Goal: Task Accomplishment & Management: Complete application form

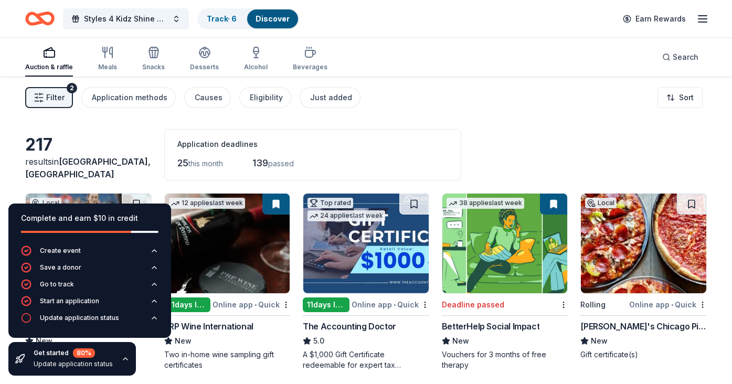
scroll to position [109, 0]
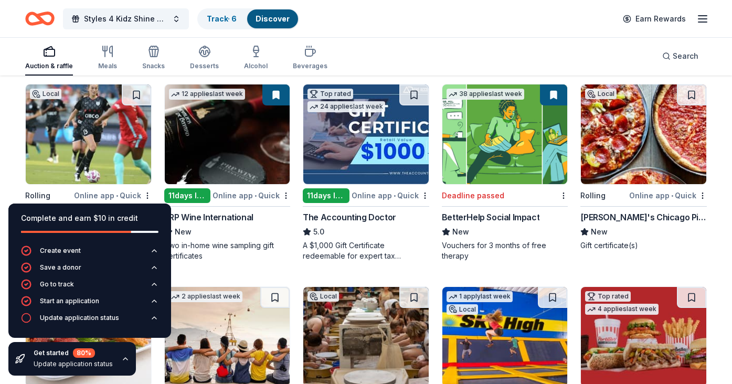
click at [201, 176] on img at bounding box center [227, 134] width 125 height 100
click at [130, 18] on span "Styles 4 Kidz Shine Nationwide Fall Gala" at bounding box center [126, 19] width 84 height 13
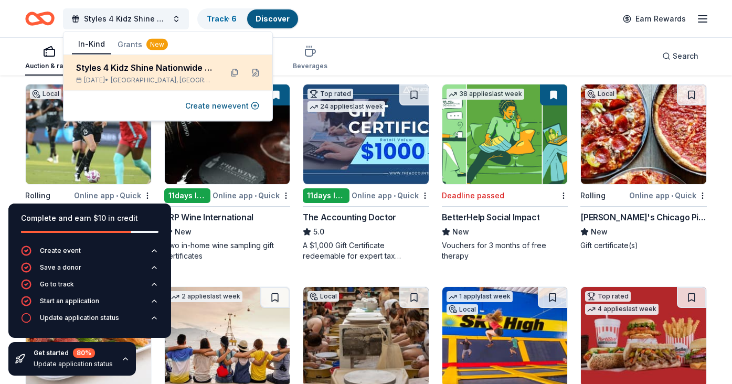
click at [157, 82] on span "Oak Park, IL" at bounding box center [162, 80] width 103 height 8
click at [256, 73] on button at bounding box center [255, 73] width 17 height 17
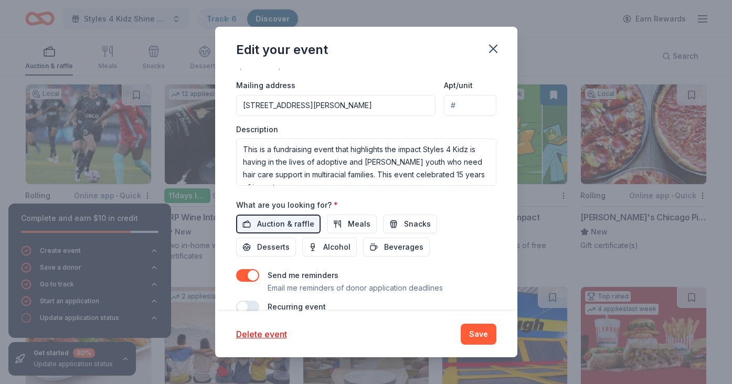
scroll to position [344, 0]
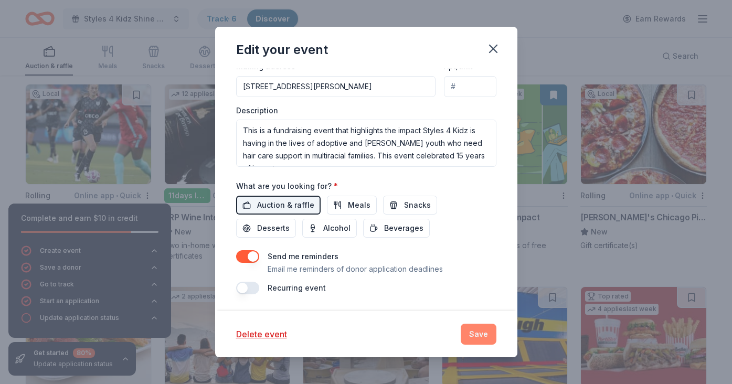
click at [479, 336] on button "Save" at bounding box center [479, 334] width 36 height 21
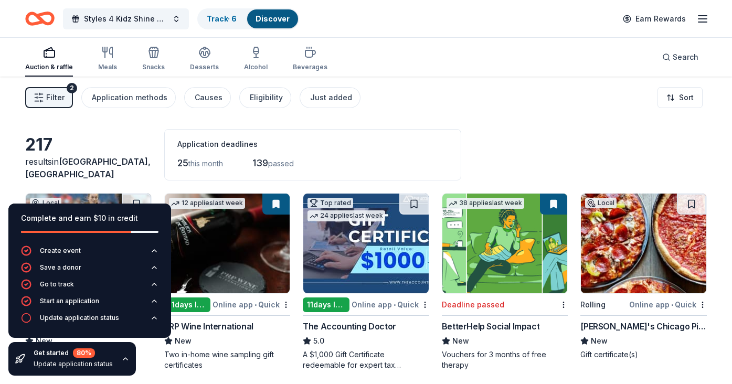
click at [137, 130] on div "217 results in Oak Park, IL Application deadlines 25 this month 139 passed" at bounding box center [366, 154] width 682 height 51
click at [123, 359] on icon "button" at bounding box center [125, 359] width 4 height 2
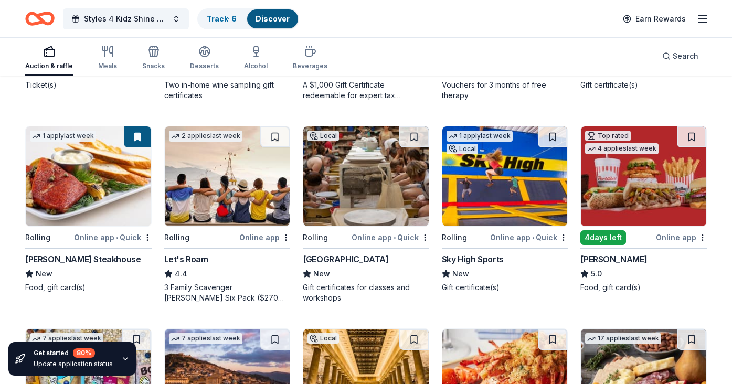
scroll to position [271, 0]
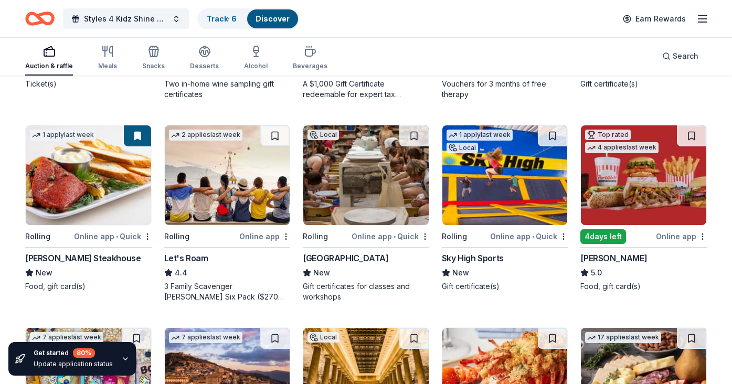
click at [633, 183] on img at bounding box center [643, 175] width 125 height 100
click at [153, 18] on span "Styles 4 Kidz Shine Nationwide Fall Gala" at bounding box center [126, 19] width 84 height 13
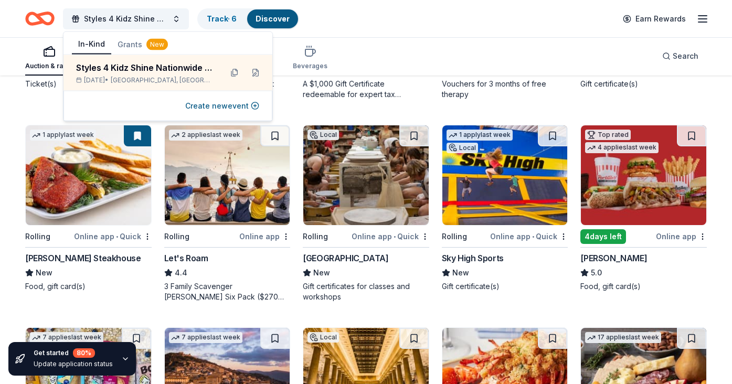
click at [706, 16] on icon "button" at bounding box center [702, 19] width 13 height 13
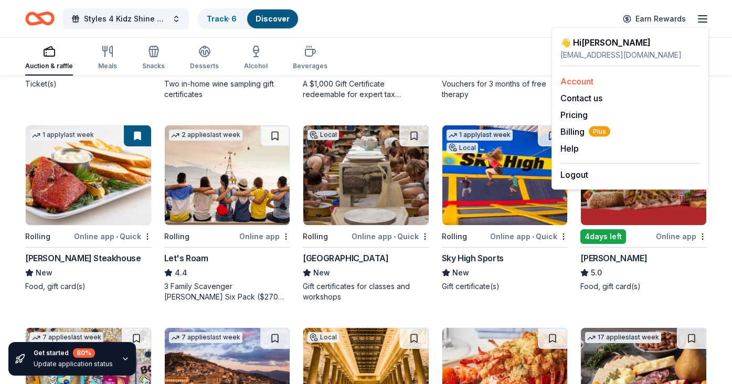
click at [589, 81] on link "Account" at bounding box center [576, 81] width 33 height 10
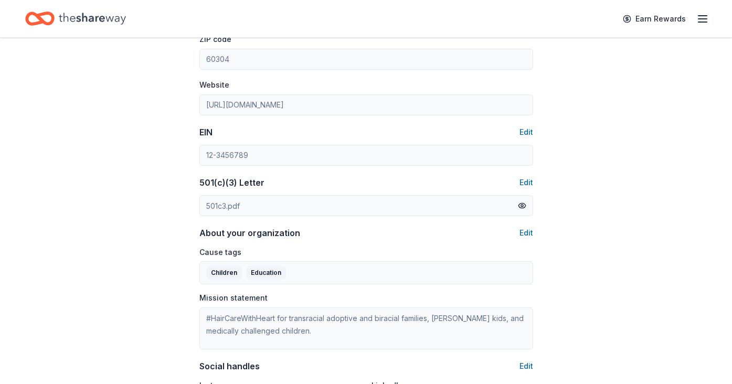
scroll to position [439, 0]
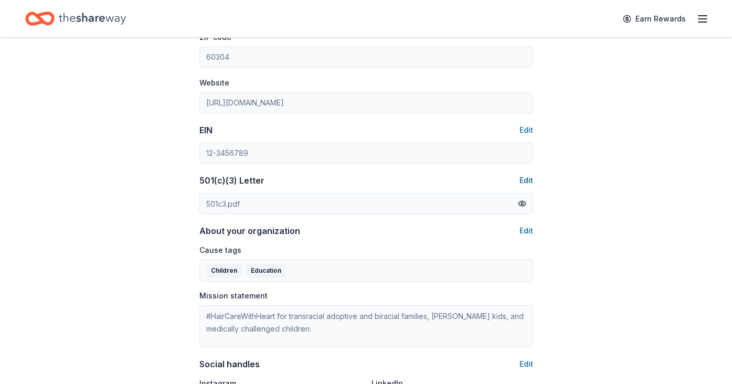
click at [530, 181] on button "Edit" at bounding box center [526, 180] width 14 height 13
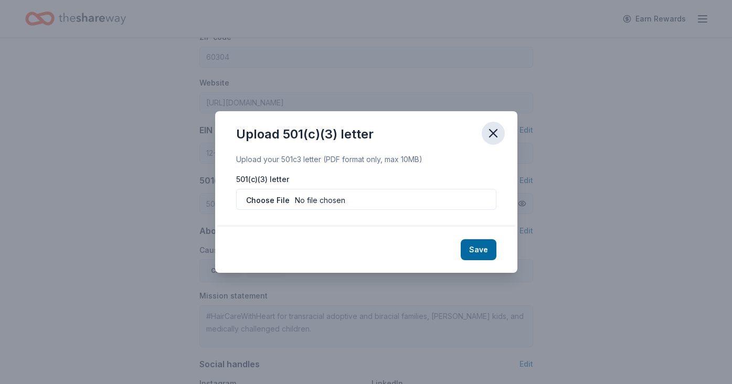
click at [495, 130] on icon "button" at bounding box center [493, 133] width 7 height 7
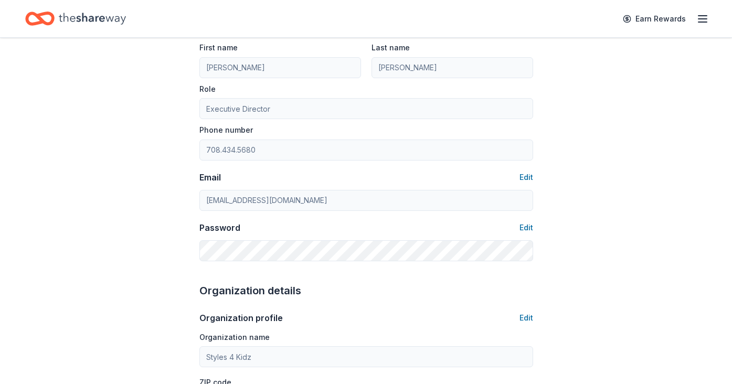
scroll to position [114, 0]
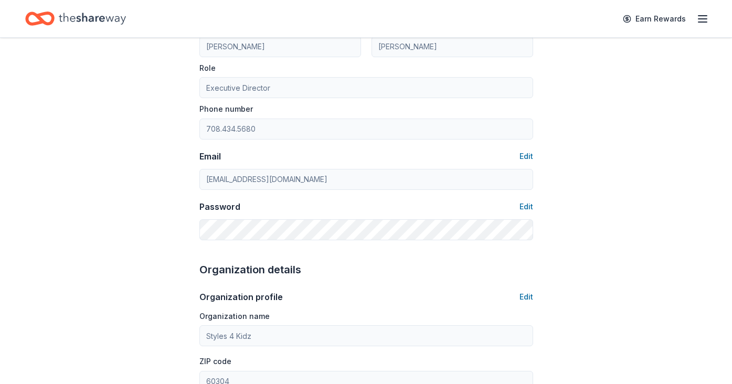
click at [703, 16] on icon "button" at bounding box center [702, 19] width 13 height 13
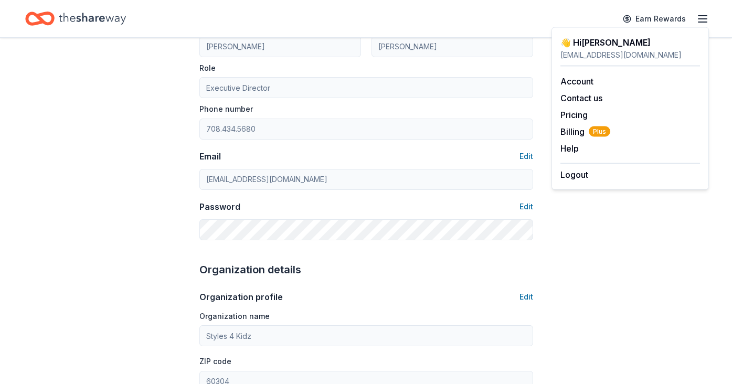
click at [706, 19] on icon "button" at bounding box center [702, 19] width 13 height 13
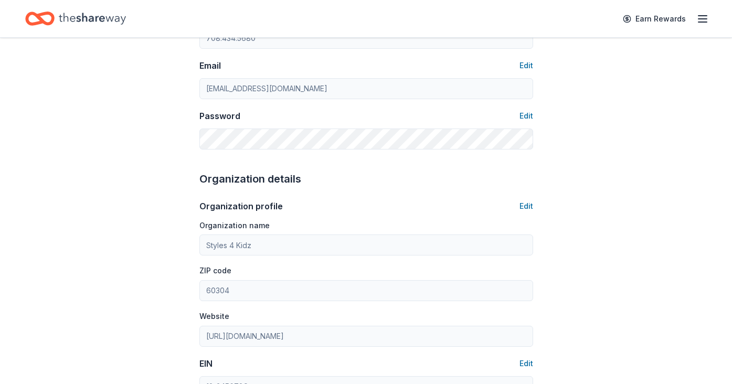
scroll to position [0, 0]
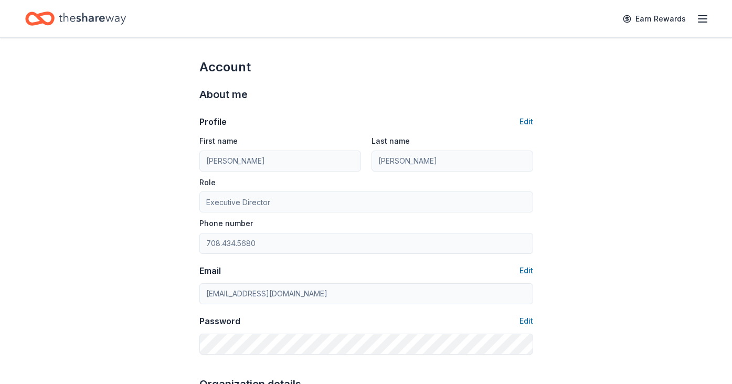
click at [704, 17] on icon "button" at bounding box center [702, 19] width 13 height 13
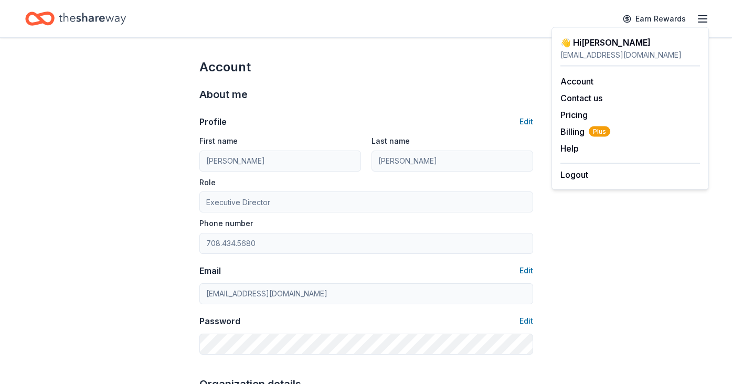
click at [108, 15] on icon "Home" at bounding box center [92, 19] width 67 height 22
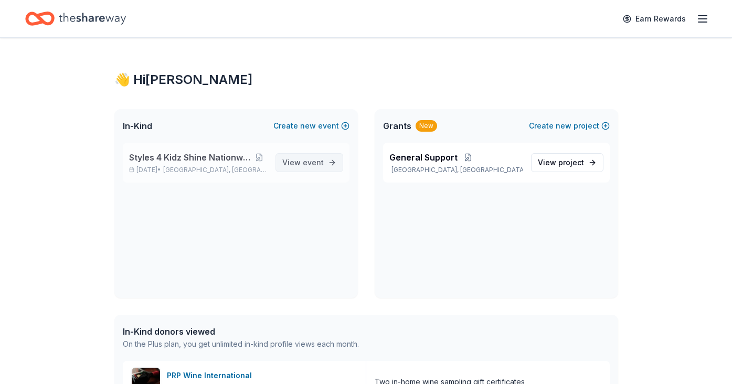
click at [312, 163] on span "event" at bounding box center [313, 162] width 21 height 9
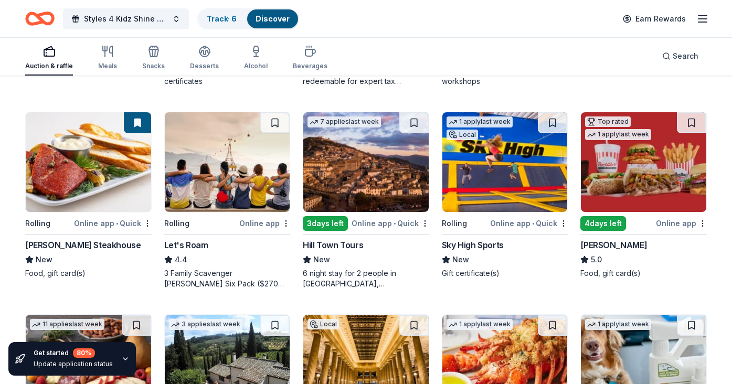
scroll to position [286, 0]
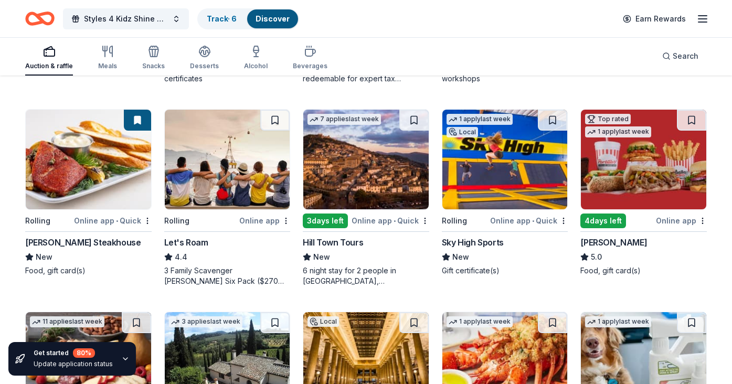
click at [350, 162] on img at bounding box center [365, 160] width 125 height 100
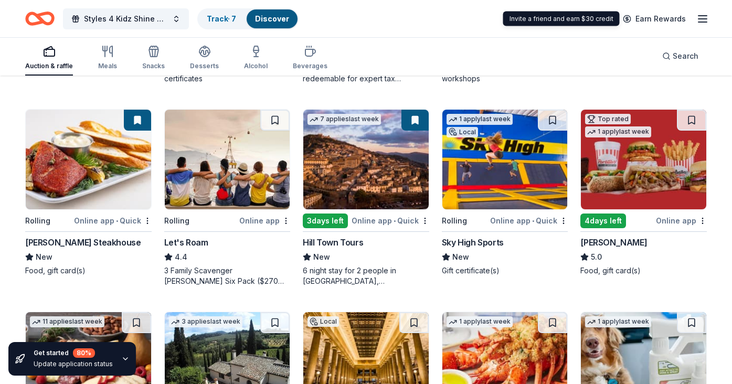
click at [699, 19] on line "button" at bounding box center [702, 19] width 8 height 0
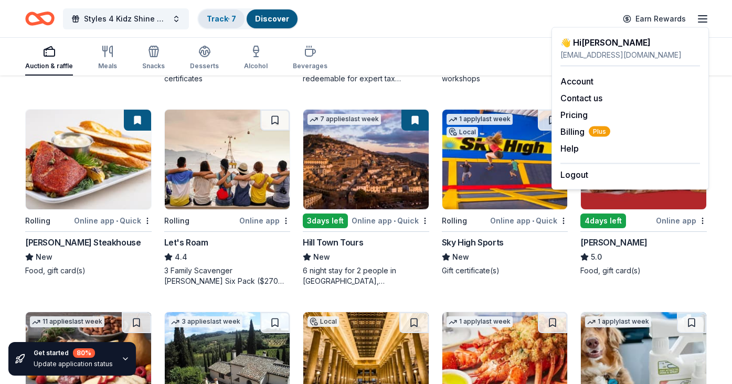
click at [219, 18] on link "Track · 7" at bounding box center [221, 18] width 29 height 9
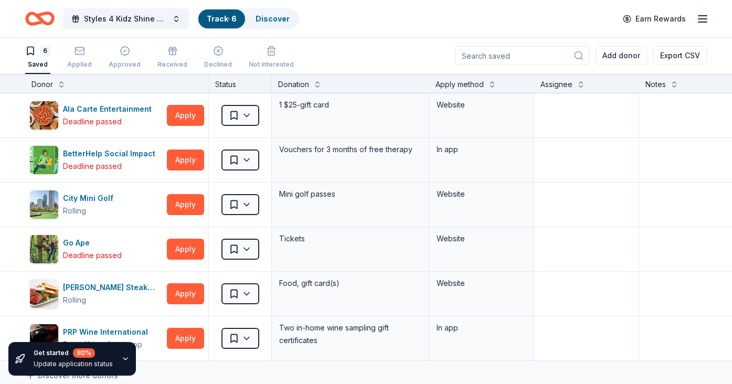
scroll to position [1, 0]
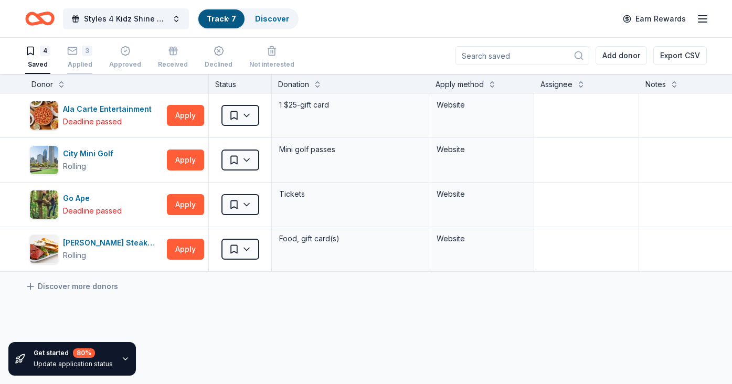
click at [81, 59] on div "3 Applied" at bounding box center [79, 57] width 25 height 23
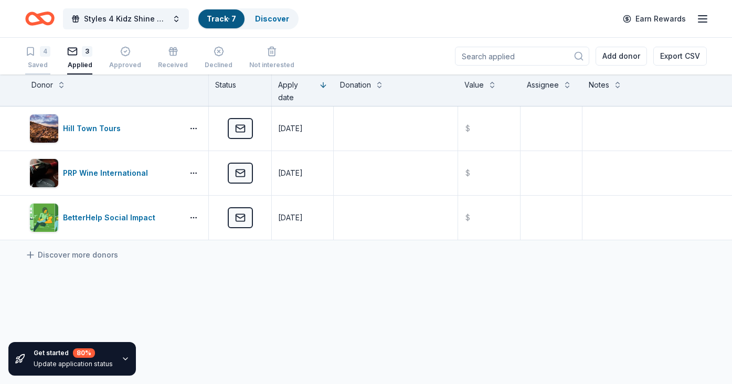
click at [35, 60] on div "4 Saved" at bounding box center [37, 57] width 25 height 23
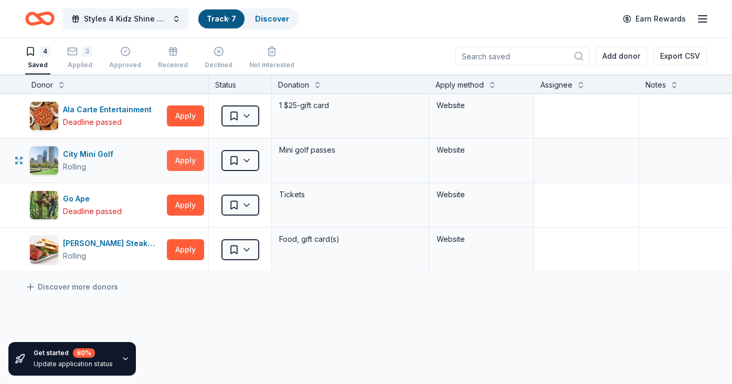
click at [184, 164] on button "Apply" at bounding box center [185, 160] width 37 height 21
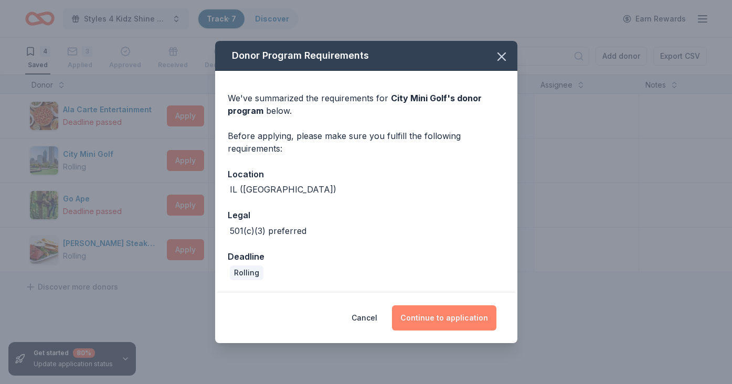
click at [451, 323] on button "Continue to application" at bounding box center [444, 317] width 104 height 25
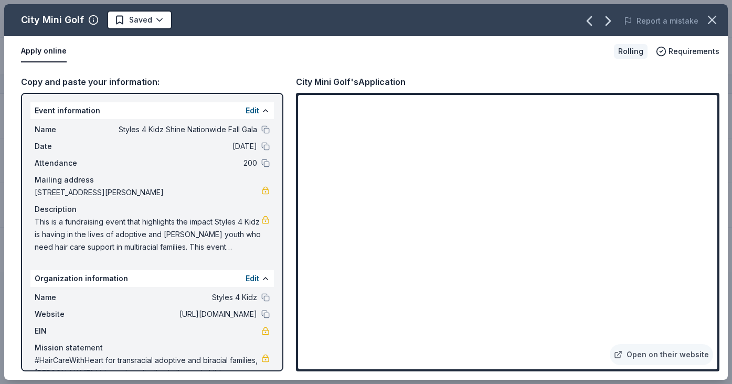
scroll to position [22, 0]
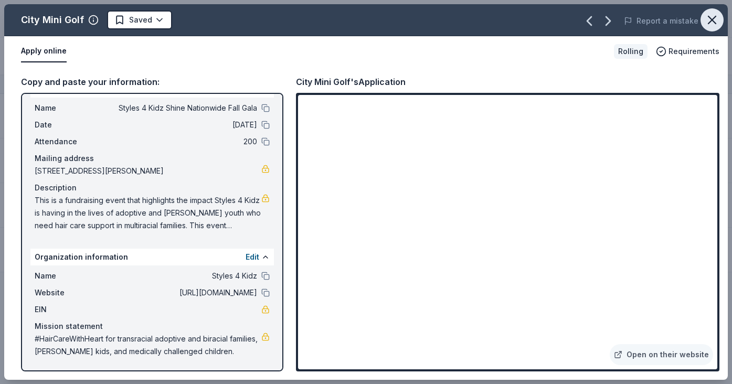
click at [710, 18] on icon "button" at bounding box center [711, 19] width 7 height 7
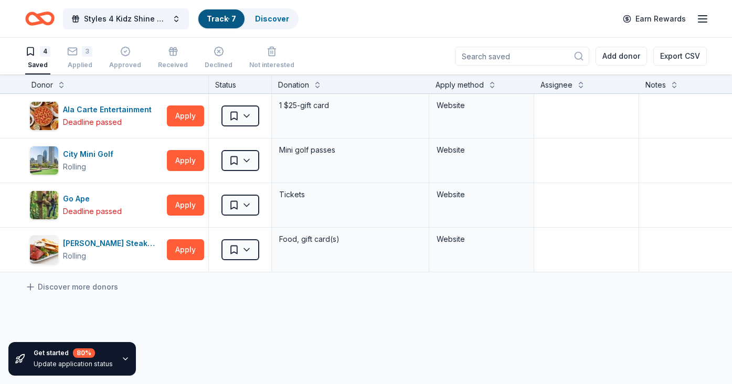
click at [49, 22] on icon "Home" at bounding box center [39, 18] width 29 height 25
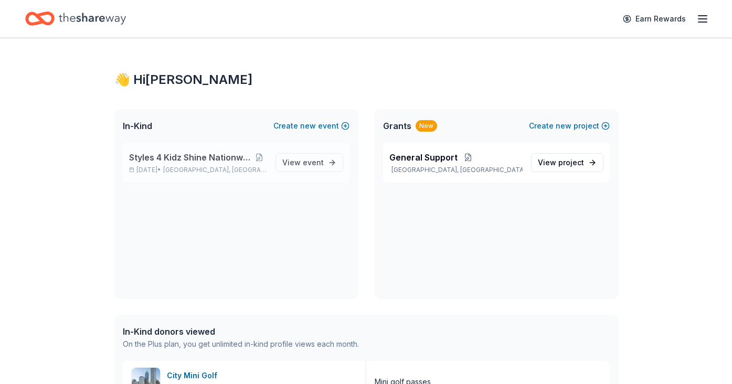
click at [179, 175] on div "Styles 4 Kidz Shine Nationwide Fall Gala Nov 01, 2025 • Oak Park, IL View event" at bounding box center [236, 163] width 227 height 40
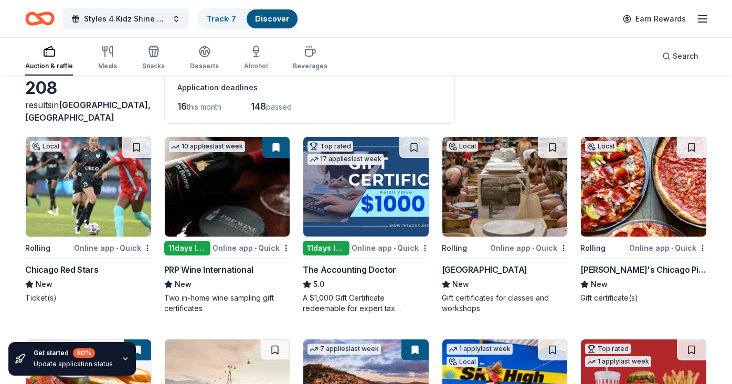
scroll to position [60, 0]
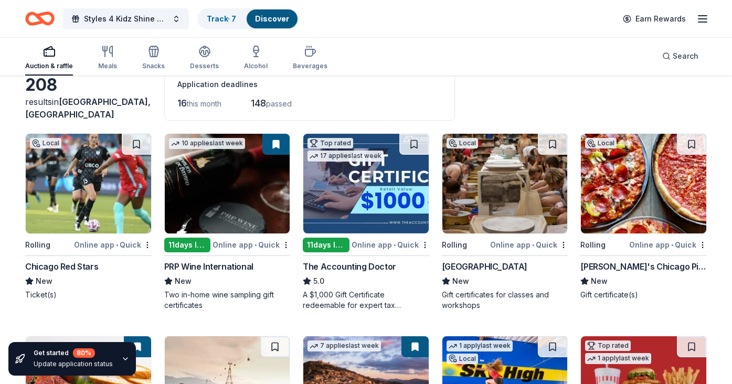
click at [205, 105] on span "this month" at bounding box center [204, 103] width 35 height 9
click at [174, 108] on div "Application deadlines 16 this month 148 passed" at bounding box center [309, 94] width 291 height 51
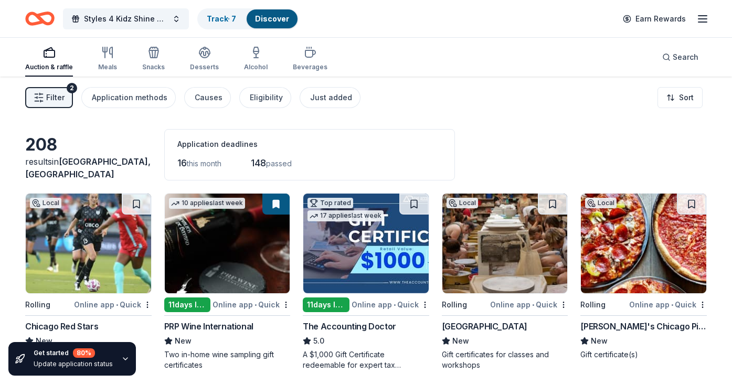
click at [39, 98] on line "button" at bounding box center [41, 98] width 4 height 0
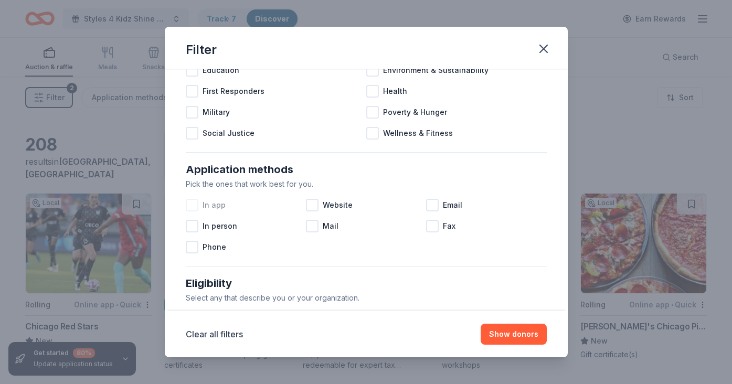
scroll to position [99, 0]
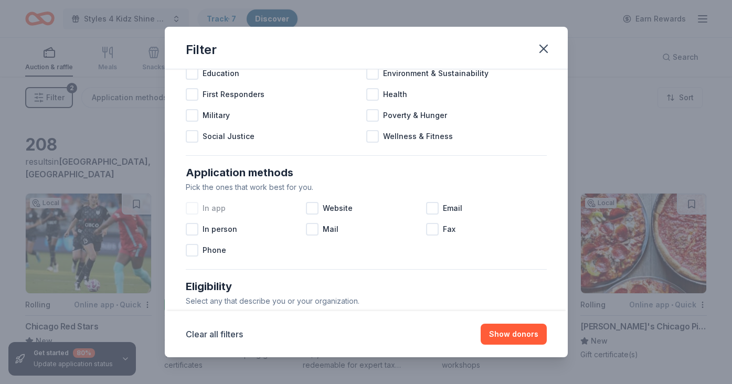
click at [193, 208] on div at bounding box center [192, 208] width 13 height 13
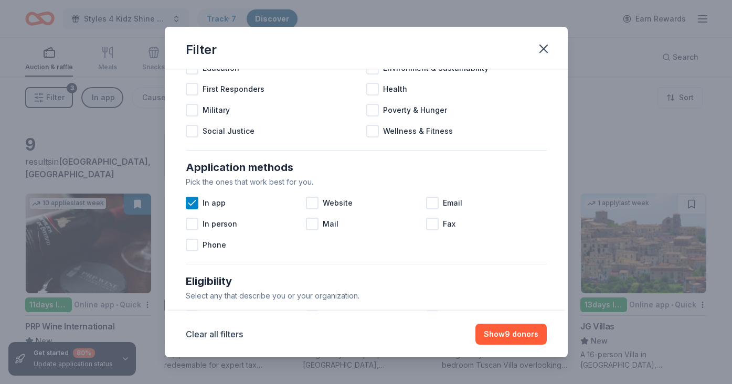
scroll to position [113, 0]
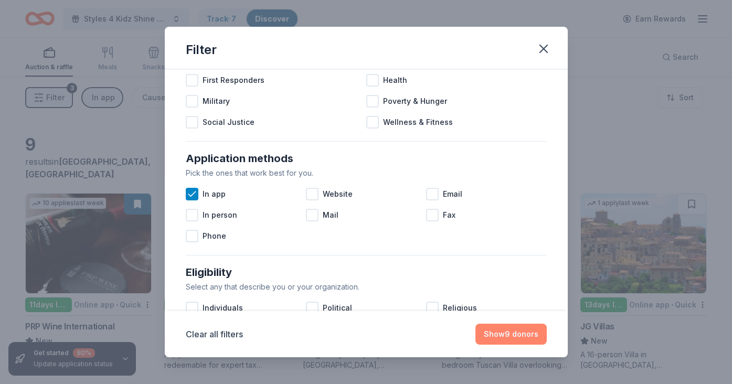
click at [508, 338] on button "Show 9 donors" at bounding box center [510, 334] width 71 height 21
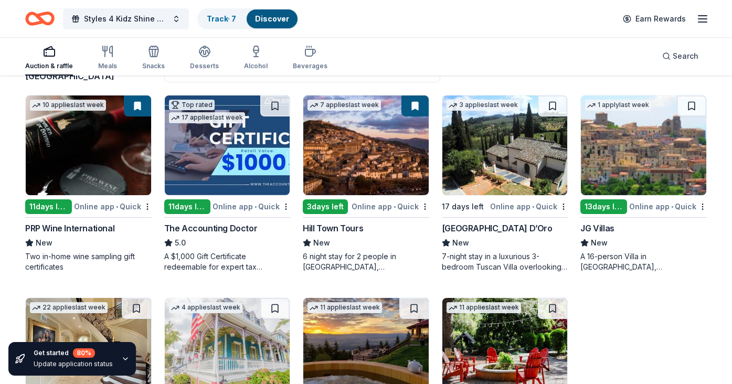
scroll to position [99, 0]
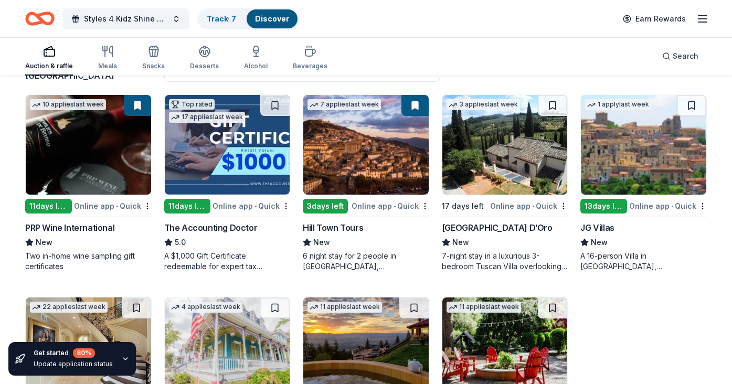
click at [485, 157] on img at bounding box center [504, 145] width 125 height 100
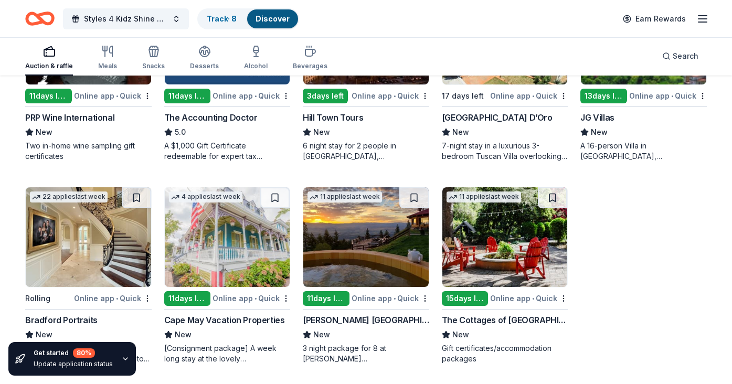
scroll to position [210, 0]
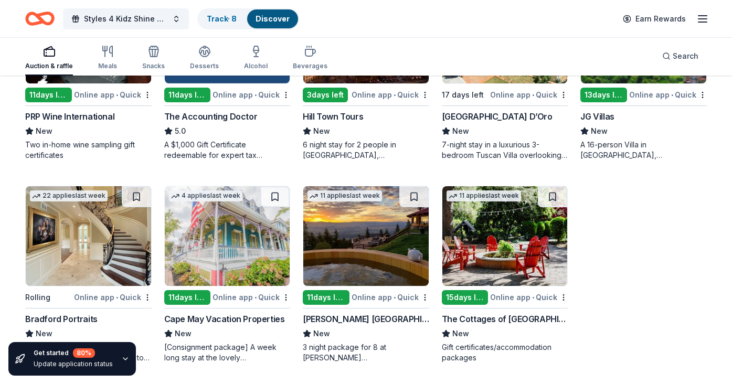
click at [123, 359] on icon "button" at bounding box center [125, 359] width 8 height 8
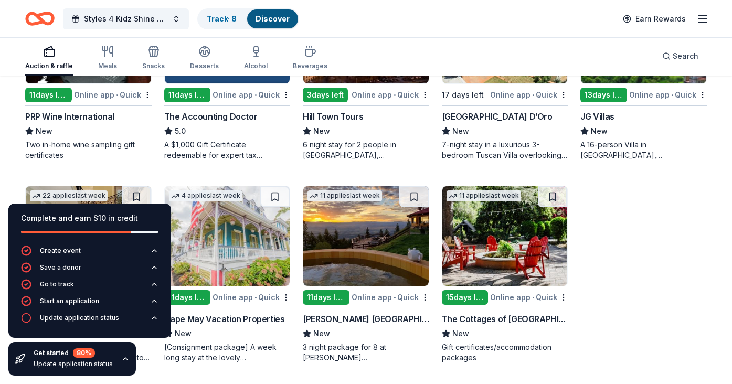
click at [123, 359] on icon "button" at bounding box center [125, 359] width 8 height 8
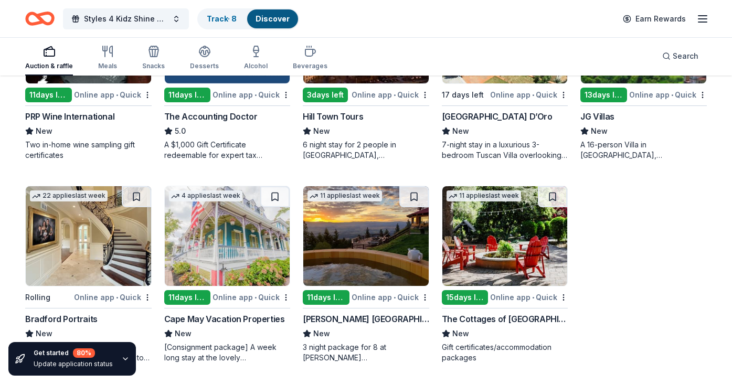
click at [116, 278] on img at bounding box center [88, 236] width 125 height 100
click at [210, 263] on img at bounding box center [227, 236] width 125 height 100
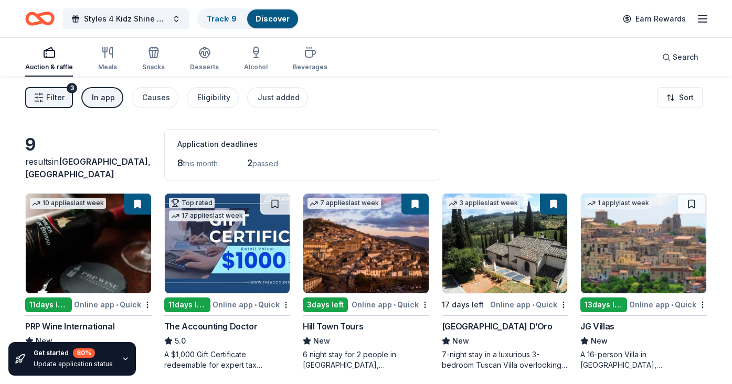
click at [60, 98] on span "Filter" at bounding box center [55, 97] width 18 height 13
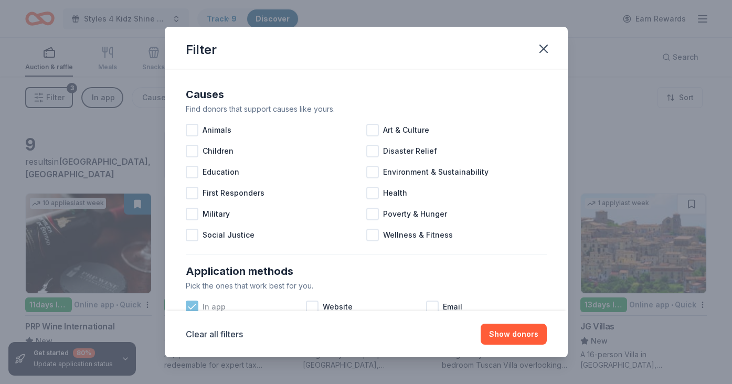
click at [193, 306] on icon at bounding box center [191, 306] width 7 height 5
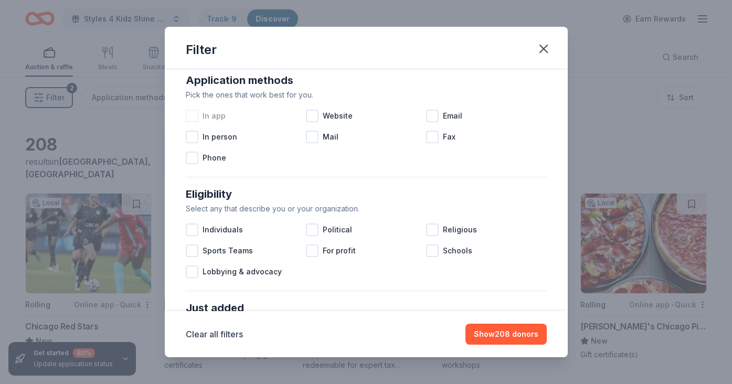
scroll to position [192, 0]
click at [191, 117] on div at bounding box center [192, 115] width 13 height 13
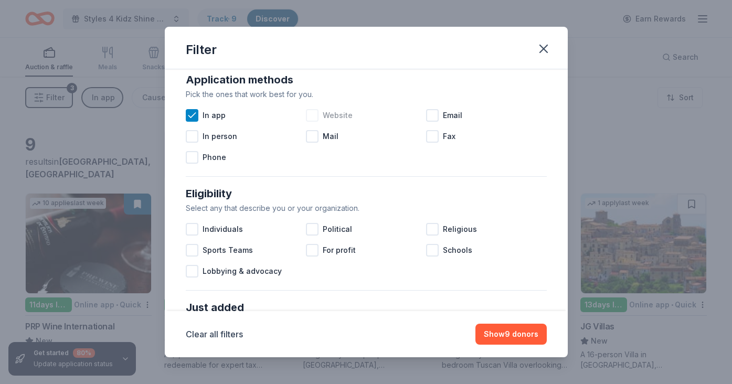
click at [315, 115] on div at bounding box center [312, 115] width 13 height 13
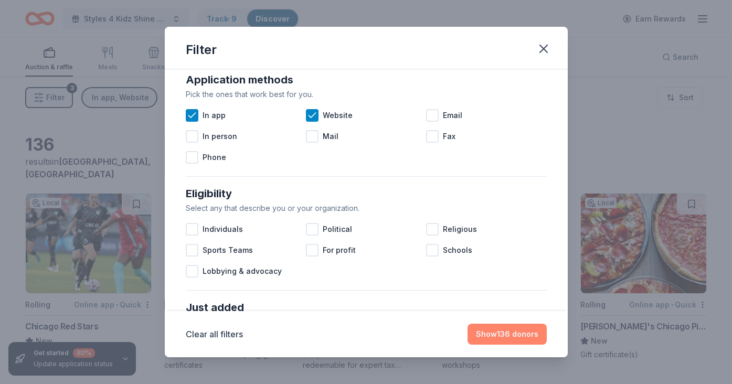
click at [514, 336] on button "Show 136 donors" at bounding box center [506, 334] width 79 height 21
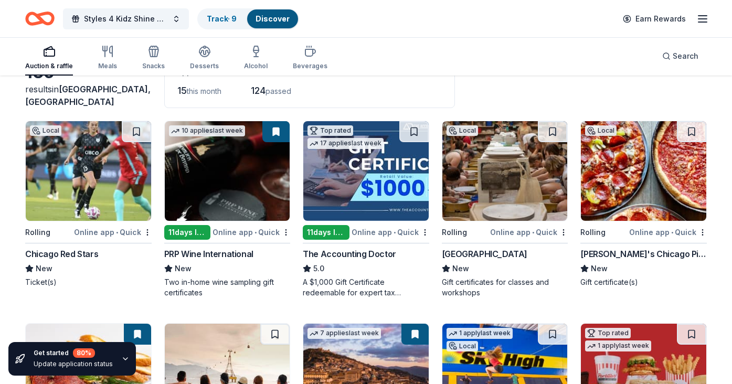
scroll to position [79, 0]
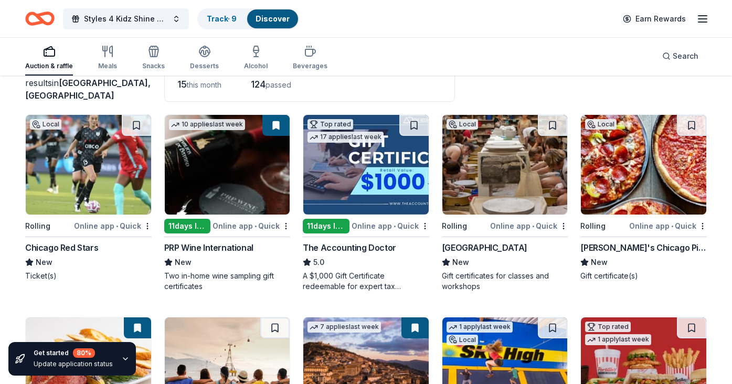
click at [507, 158] on img at bounding box center [504, 165] width 125 height 100
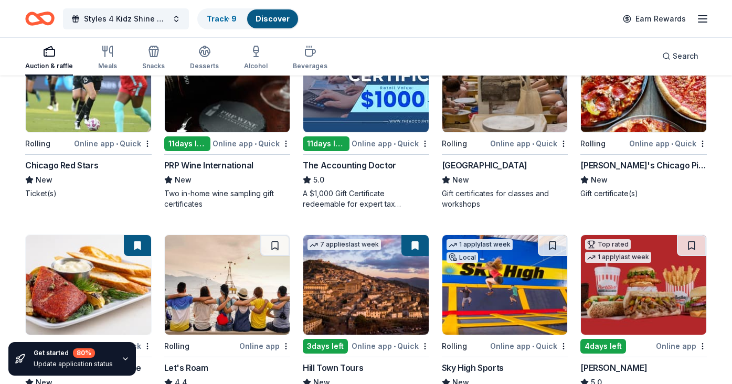
scroll to position [164, 0]
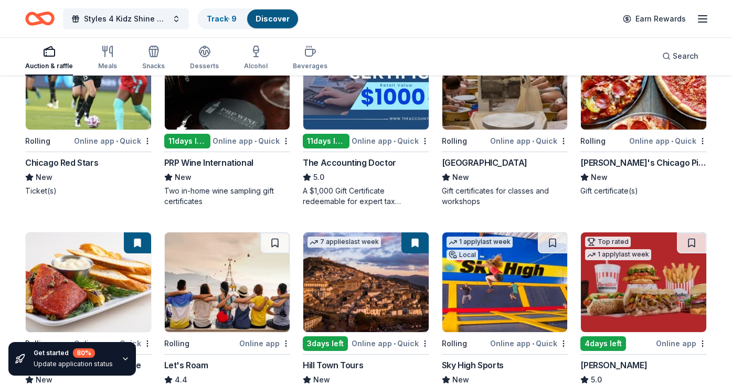
click at [647, 114] on img at bounding box center [643, 80] width 125 height 100
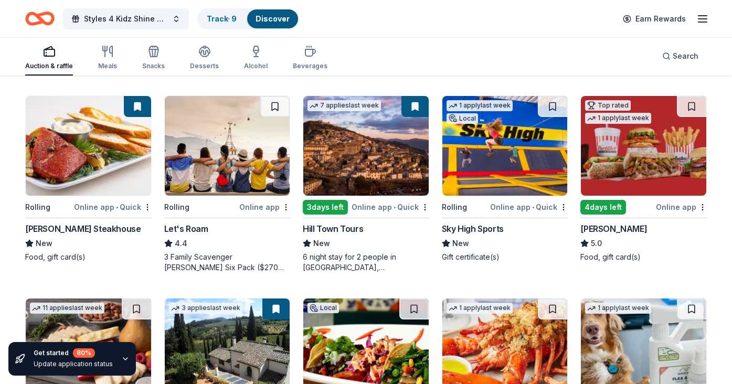
scroll to position [299, 0]
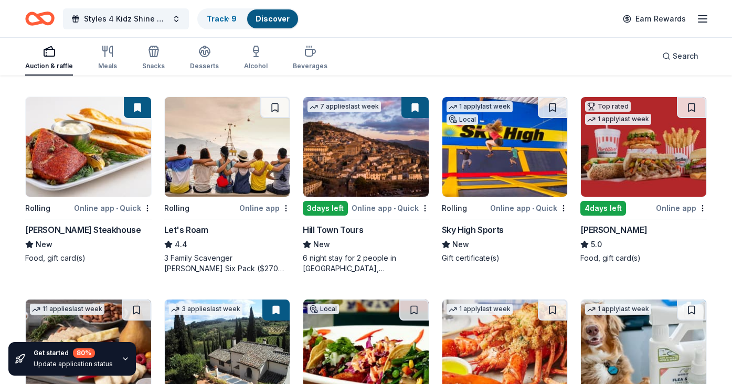
click at [499, 162] on img at bounding box center [504, 147] width 125 height 100
click at [496, 173] on img at bounding box center [504, 147] width 125 height 100
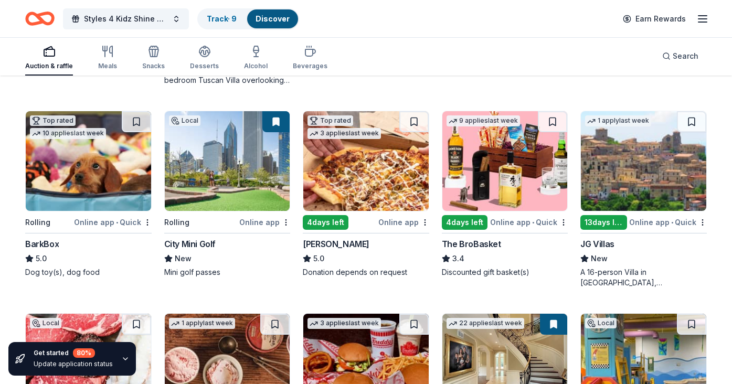
scroll to position [692, 0]
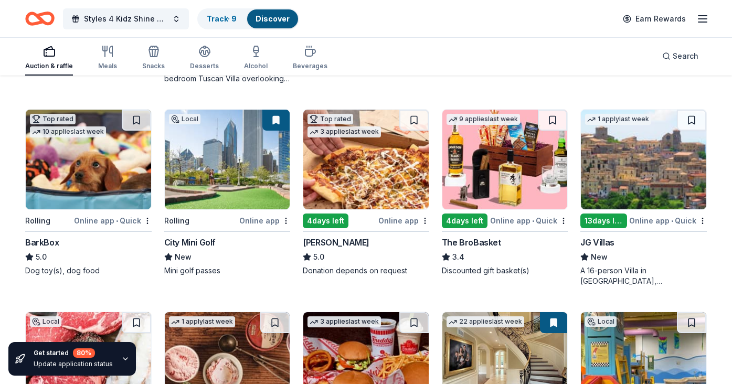
click at [506, 186] on img at bounding box center [504, 160] width 125 height 100
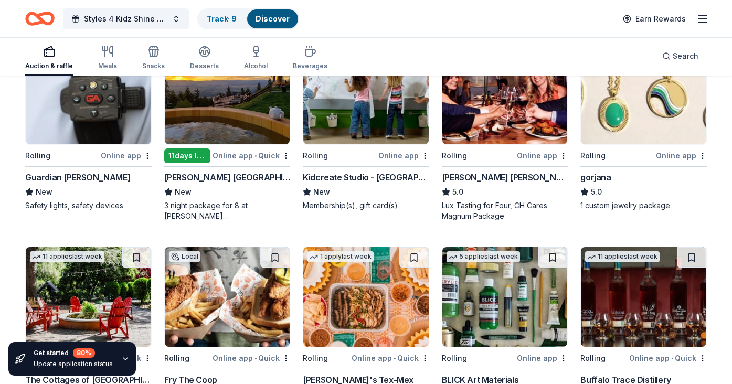
scroll to position [1366, 0]
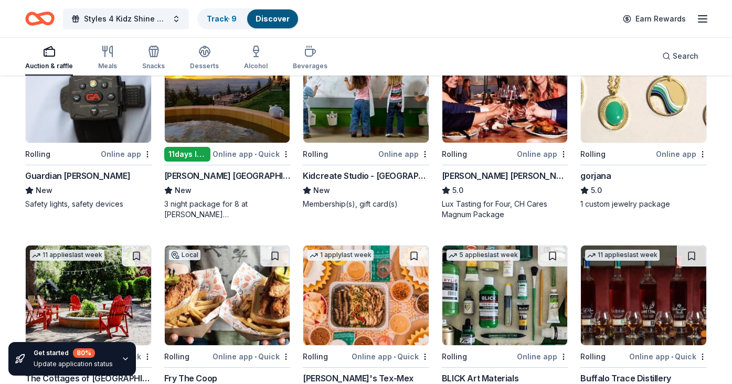
click at [376, 111] on img at bounding box center [365, 93] width 125 height 100
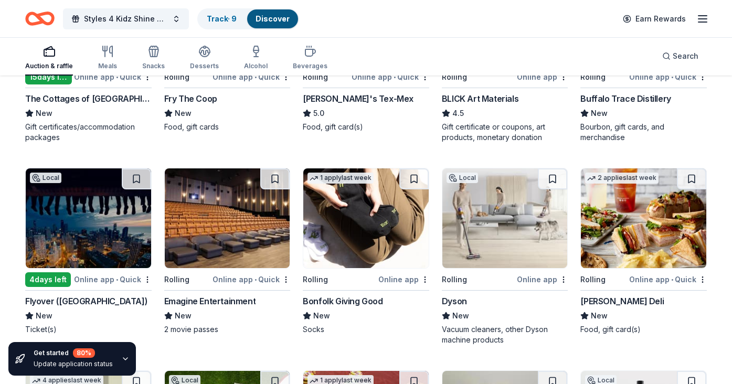
scroll to position [1646, 0]
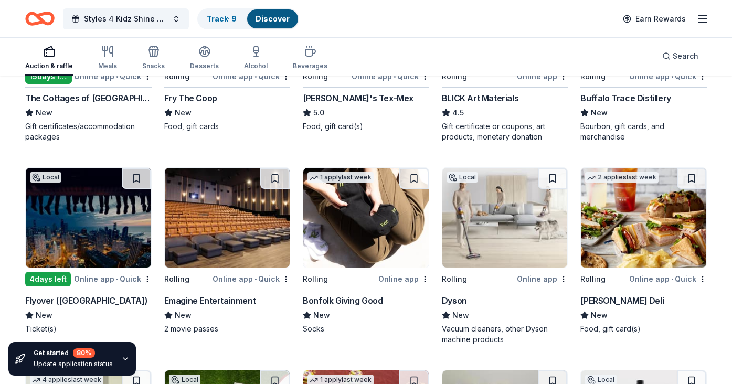
click at [501, 252] on img at bounding box center [504, 218] width 125 height 100
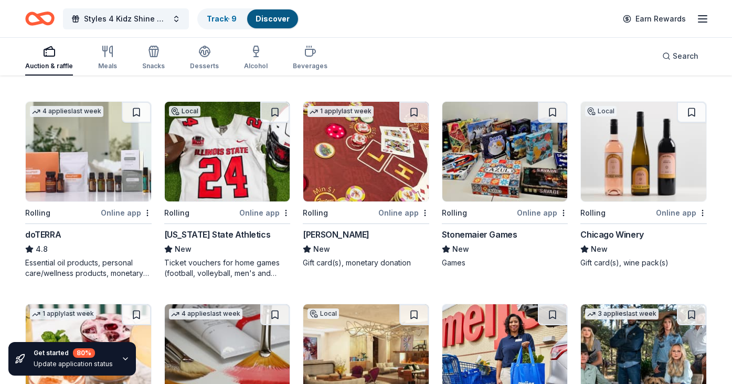
scroll to position [1919, 0]
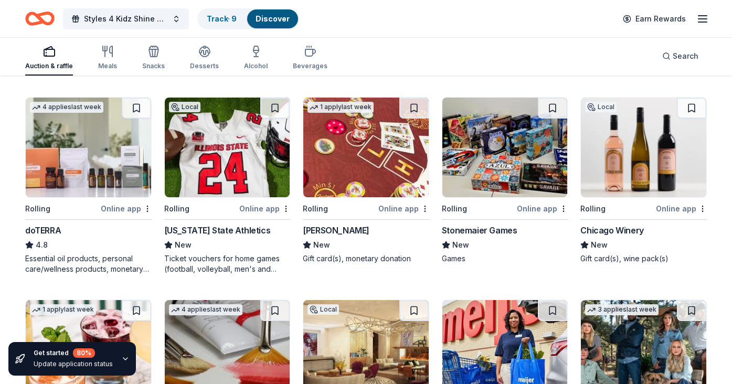
click at [631, 168] on img at bounding box center [643, 148] width 125 height 100
click at [77, 177] on img at bounding box center [88, 148] width 125 height 100
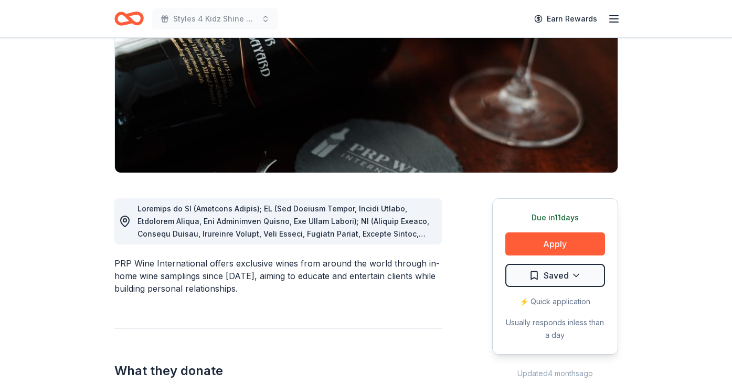
scroll to position [120, 0]
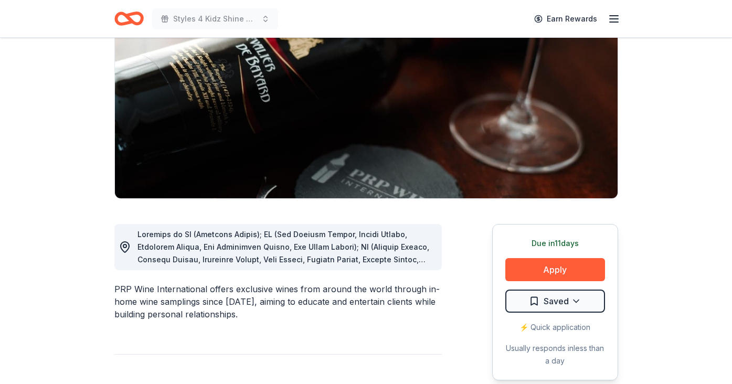
click at [296, 257] on span at bounding box center [285, 379] width 296 height 299
click at [423, 263] on div at bounding box center [285, 247] width 296 height 38
click at [539, 267] on button "Apply" at bounding box center [555, 269] width 100 height 23
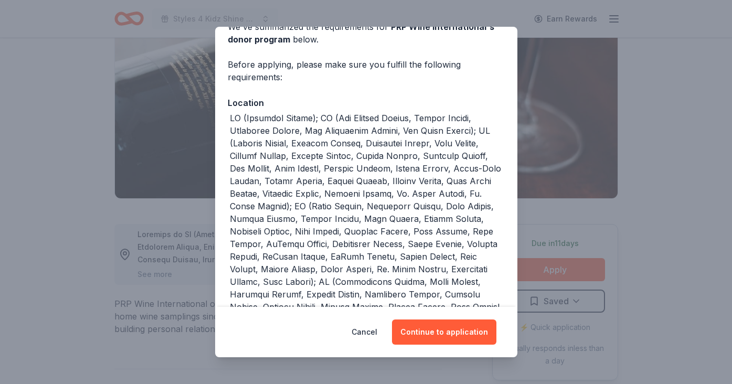
scroll to position [60, 0]
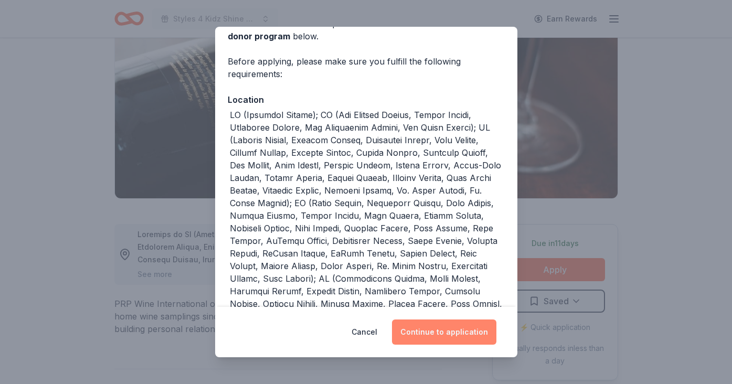
click at [444, 334] on button "Continue to application" at bounding box center [444, 332] width 104 height 25
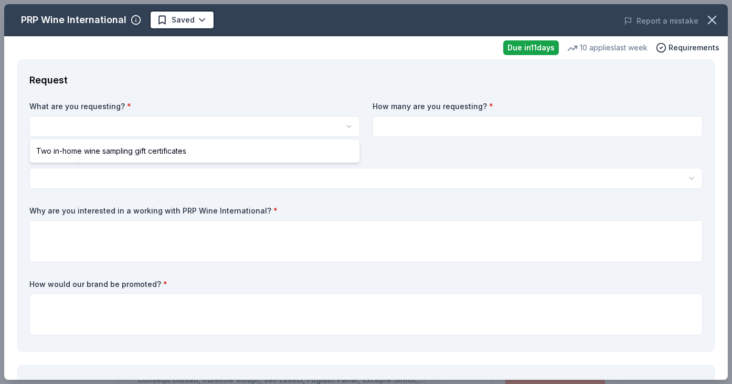
scroll to position [0, 0]
click at [168, 129] on html "Styles 4 Kidz Shine Nationwide Fall Gala Saved Apply Due in 11 days Share PRP W…" at bounding box center [366, 192] width 732 height 384
select select "Two in-home wine sampling gift certificates"
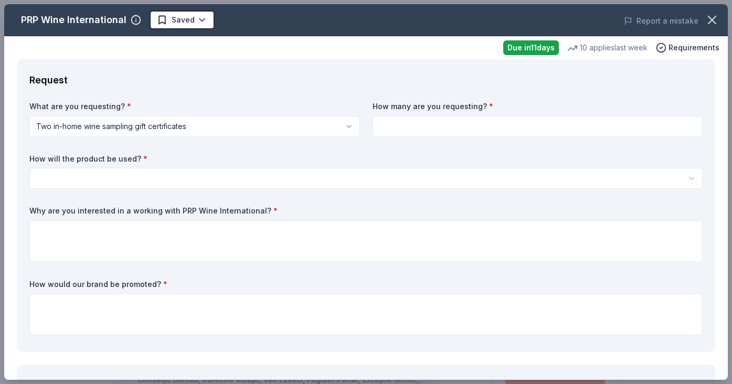
click at [408, 134] on input at bounding box center [538, 126] width 331 height 21
type input "2"
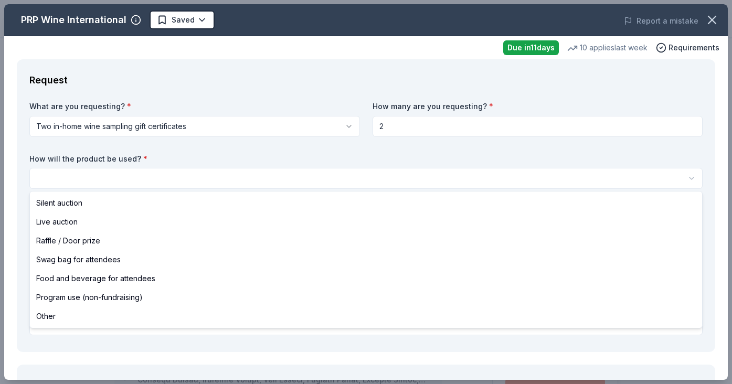
click at [281, 184] on html "Styles 4 Kidz Shine Nationwide Fall Gala Saved Apply Due in 11 days Share PRP W…" at bounding box center [366, 192] width 732 height 384
select select "raffleDoorPrize"
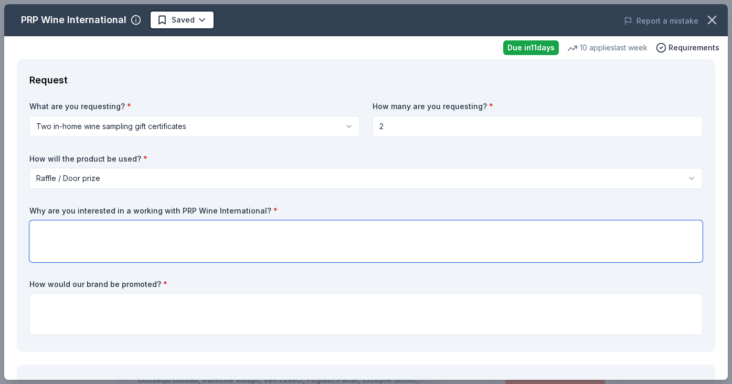
click at [150, 231] on textarea at bounding box center [365, 241] width 673 height 42
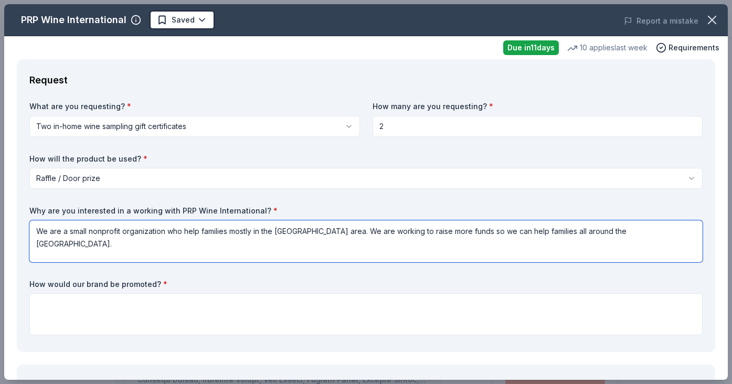
type textarea "We are a small nonprofit organization who help families mostly in the Chicago a…"
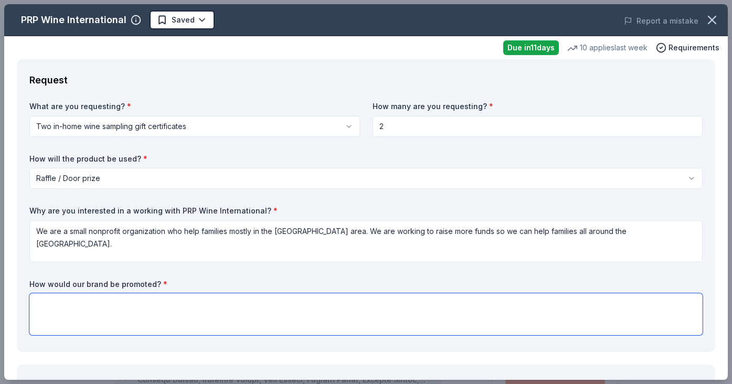
click at [73, 306] on textarea at bounding box center [365, 314] width 673 height 42
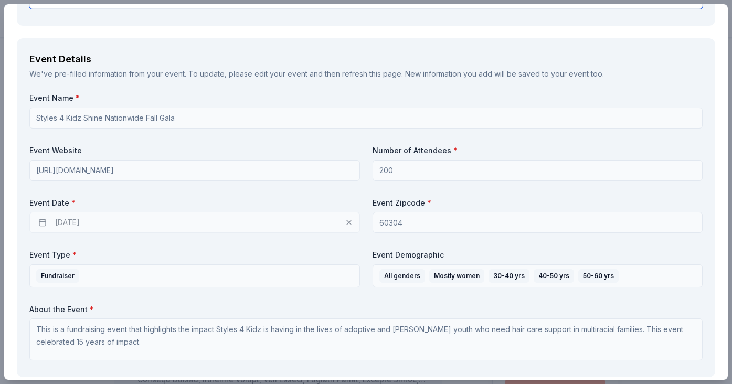
scroll to position [325, 0]
type textarea "All raffle items will be listed in the brochure for the event, including logos."
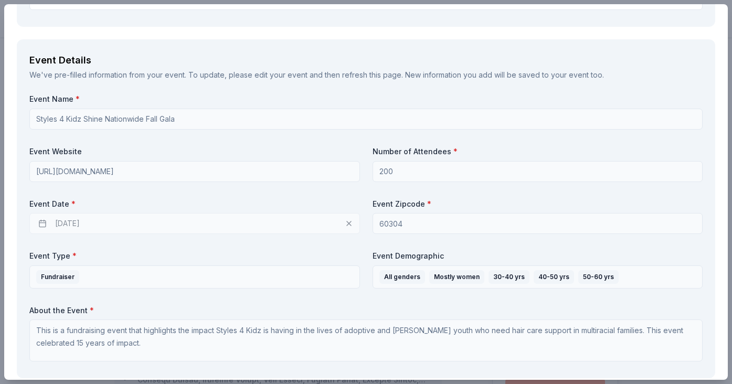
click at [348, 222] on div "[DATE]" at bounding box center [194, 223] width 331 height 21
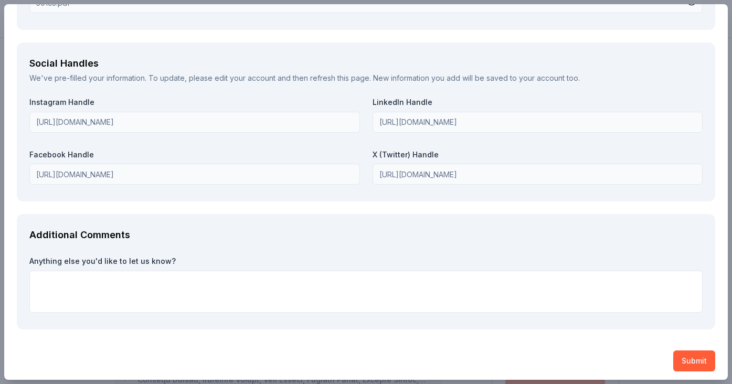
scroll to position [1174, 0]
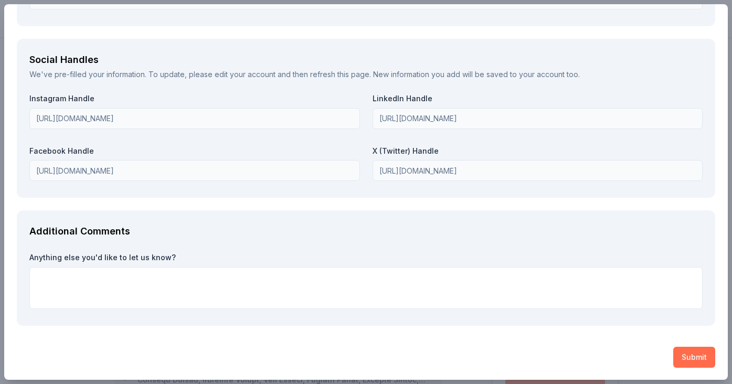
click at [696, 359] on button "Submit" at bounding box center [694, 357] width 42 height 21
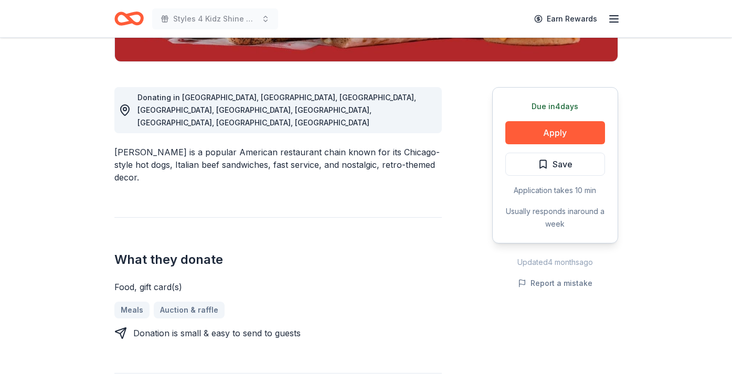
scroll to position [276, 0]
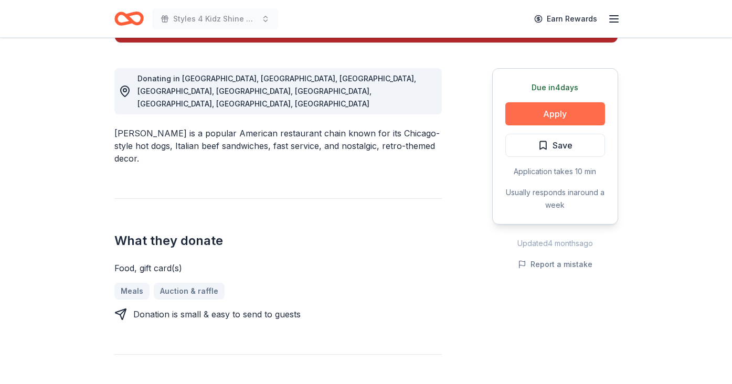
click at [526, 113] on button "Apply" at bounding box center [555, 113] width 100 height 23
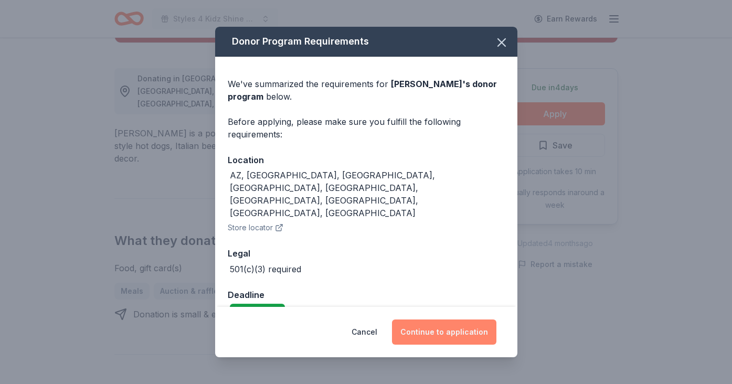
click at [440, 321] on button "Continue to application" at bounding box center [444, 332] width 104 height 25
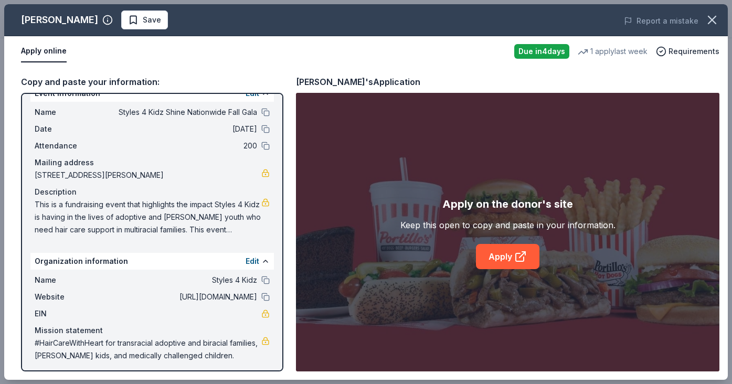
scroll to position [22, 0]
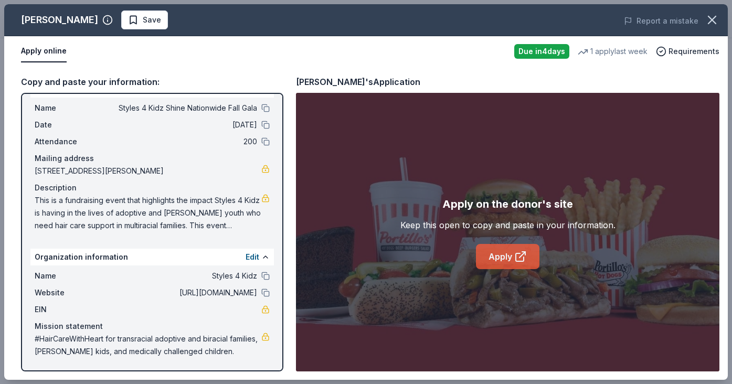
click at [512, 260] on link "Apply" at bounding box center [507, 256] width 63 height 25
drag, startPoint x: 35, startPoint y: 198, endPoint x: 164, endPoint y: 230, distance: 132.3
click at [164, 230] on span "This is a fundraising event that highlights the impact Styles 4 Kidz is having …" at bounding box center [148, 213] width 227 height 38
drag, startPoint x: 35, startPoint y: 198, endPoint x: 201, endPoint y: 221, distance: 168.5
click at [201, 221] on span "This is a fundraising event that highlights the impact Styles 4 Kidz is having …" at bounding box center [148, 213] width 227 height 38
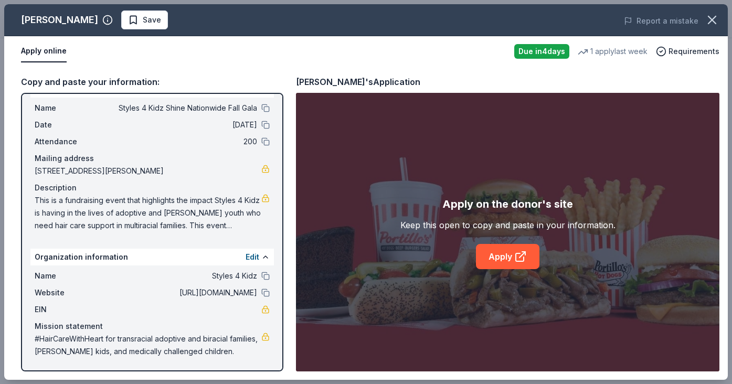
drag, startPoint x: 201, startPoint y: 221, endPoint x: 226, endPoint y: 224, distance: 24.2
click at [223, 224] on span "This is a fundraising event that highlights the impact Styles 4 Kidz is having …" at bounding box center [148, 213] width 227 height 38
click at [210, 222] on span "This is a fundraising event that highlights the impact Styles 4 Kidz is having …" at bounding box center [148, 213] width 227 height 38
click at [712, 20] on icon "button" at bounding box center [711, 19] width 7 height 7
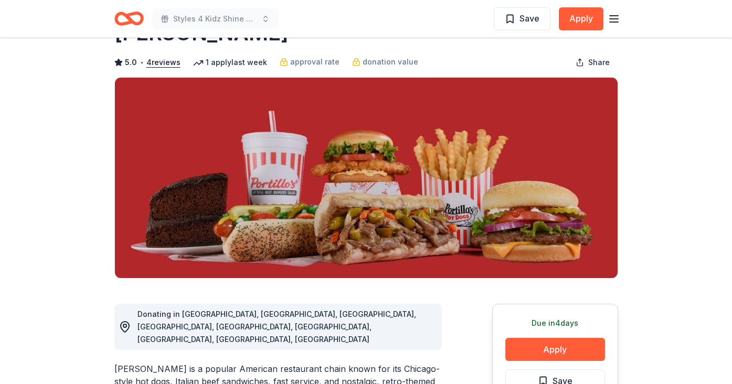
scroll to position [0, 0]
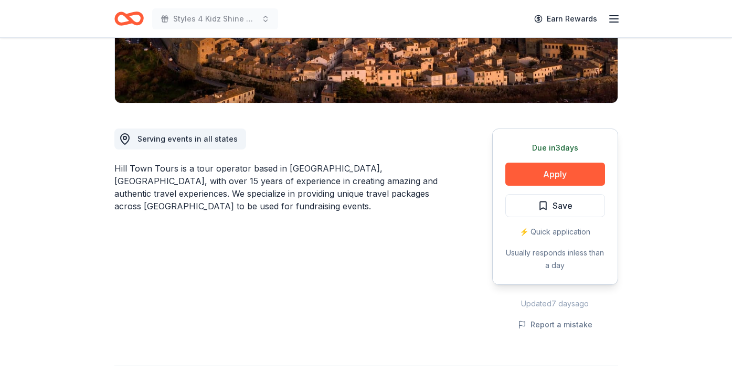
scroll to position [253, 0]
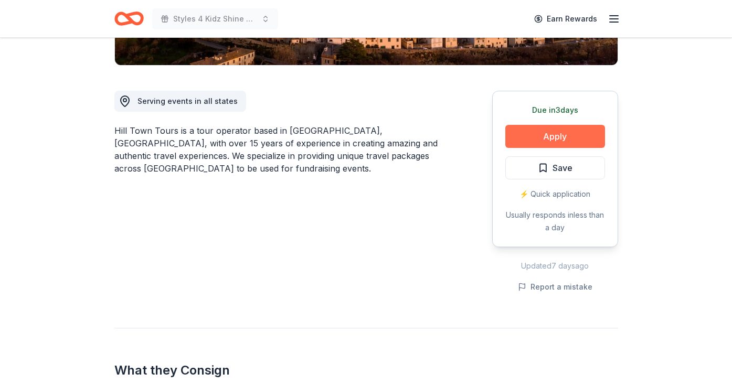
click at [541, 144] on button "Apply" at bounding box center [555, 136] width 100 height 23
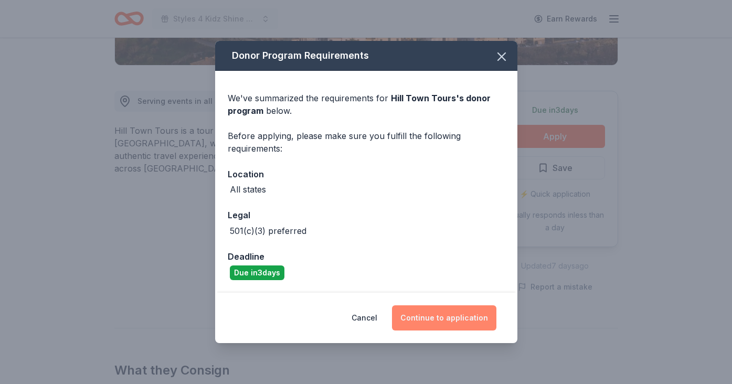
click at [452, 324] on button "Continue to application" at bounding box center [444, 317] width 104 height 25
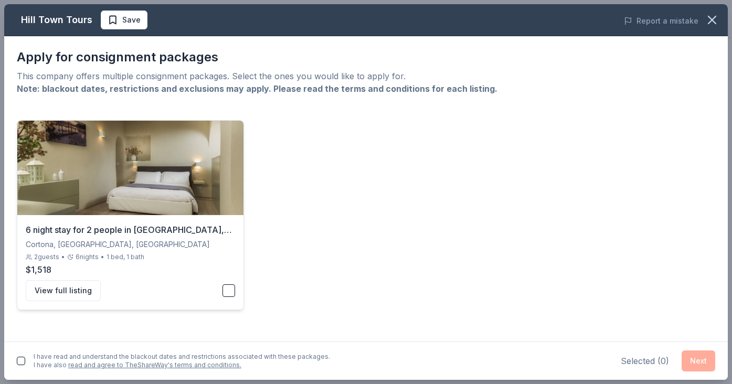
click at [231, 289] on button "button" at bounding box center [228, 290] width 13 height 13
click at [703, 358] on button "Next" at bounding box center [699, 360] width 34 height 21
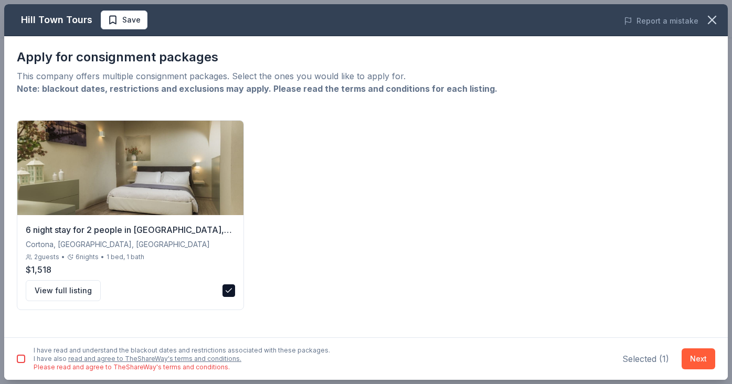
click at [23, 361] on button "button" at bounding box center [21, 359] width 8 height 8
click at [697, 355] on button "Next" at bounding box center [699, 358] width 34 height 21
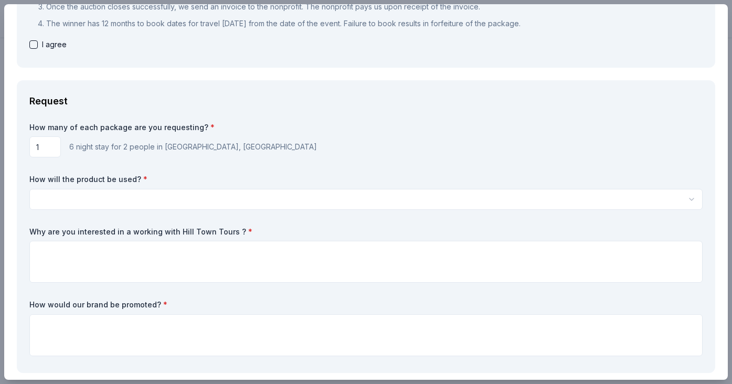
scroll to position [178, 0]
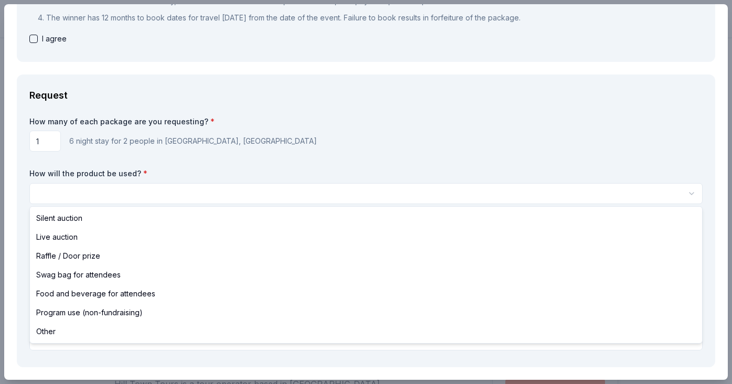
select select "liveAuction"
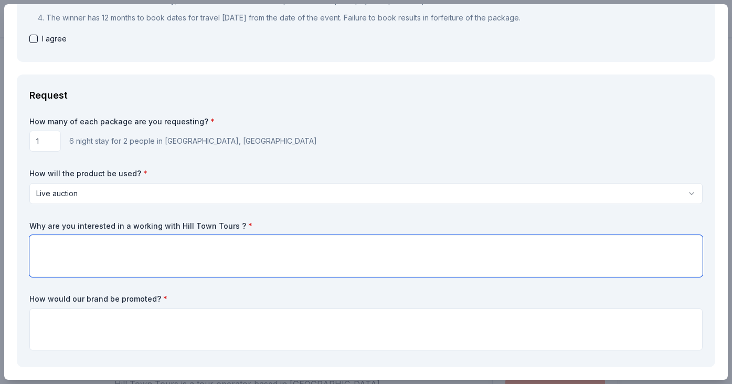
click at [87, 249] on textarea at bounding box center [365, 256] width 673 height 42
paste textarea "To provide high-quality, compassionate hair care education and services for kid…"
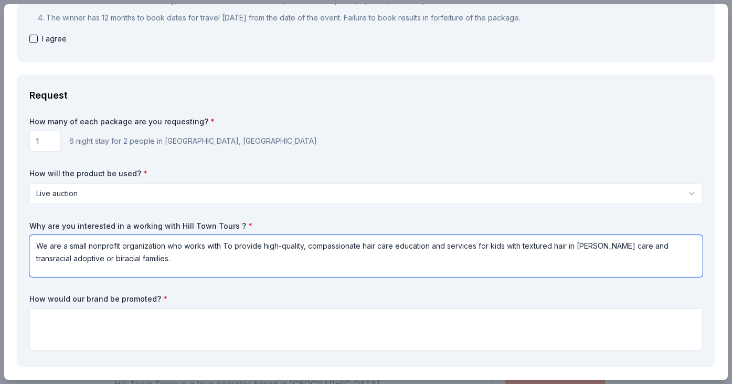
click at [227, 245] on textarea "We are a small nonprofit organization who works with To provide high-quality, c…" at bounding box center [365, 256] width 673 height 42
click at [161, 253] on textarea "We are a small nonprofit organization who works to provide high-quality, compas…" at bounding box center [365, 256] width 673 height 42
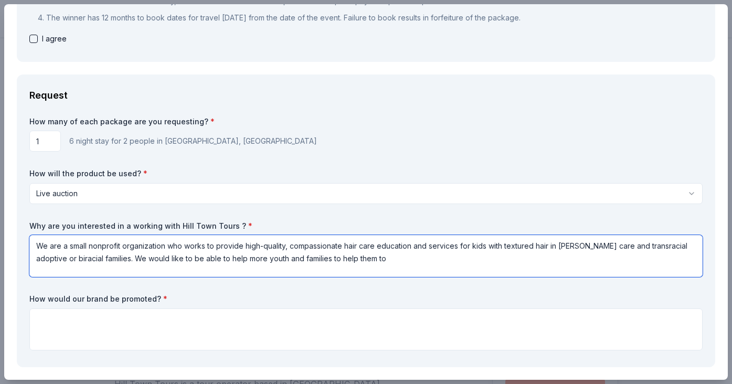
paste textarea "build a diverse community of people creating and celebrating hairstyles that bo…"
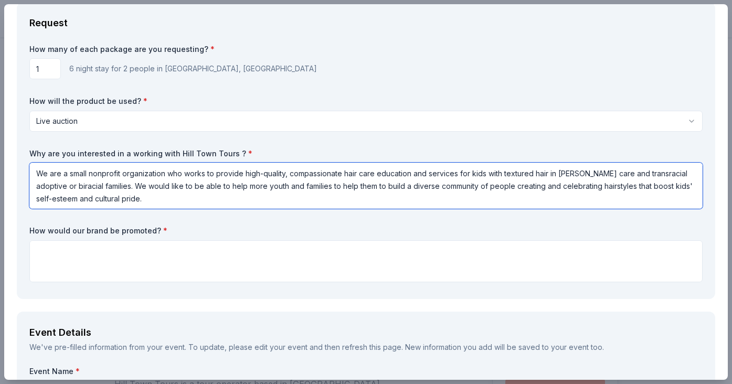
scroll to position [262, 0]
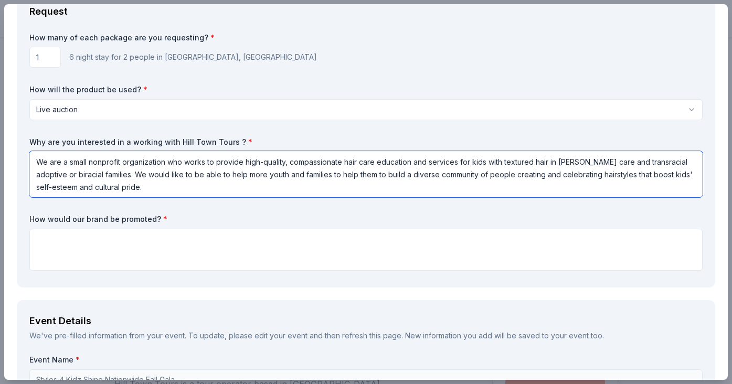
type textarea "We are a small nonprofit organization who works to provide high-quality, compas…"
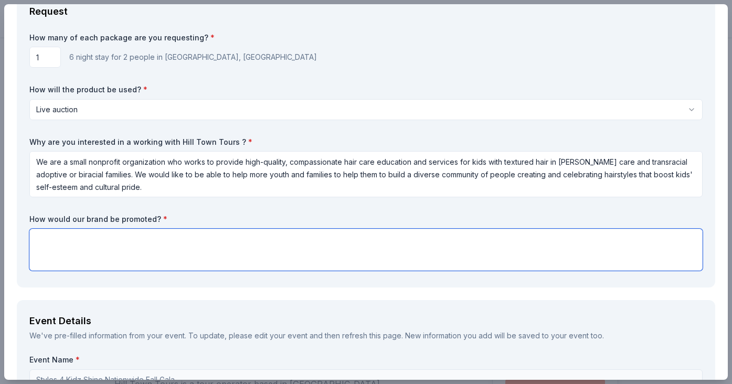
click at [227, 242] on textarea at bounding box center [365, 250] width 673 height 42
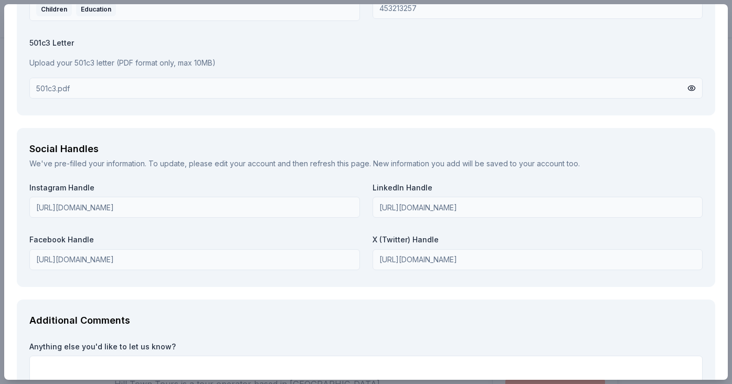
scroll to position [1371, 0]
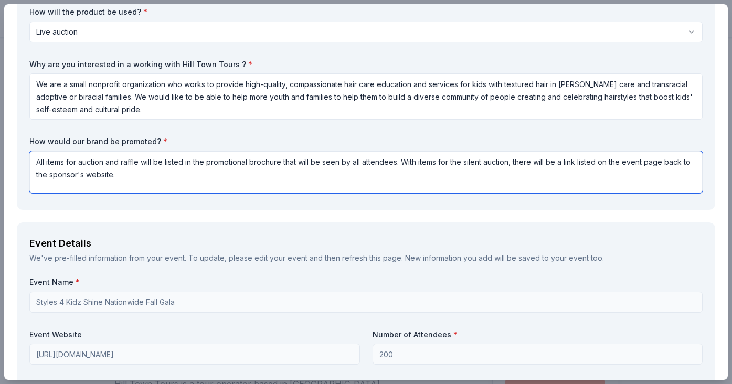
type textarea "All items for auction and raffle will be listed in the promotional brochure tha…"
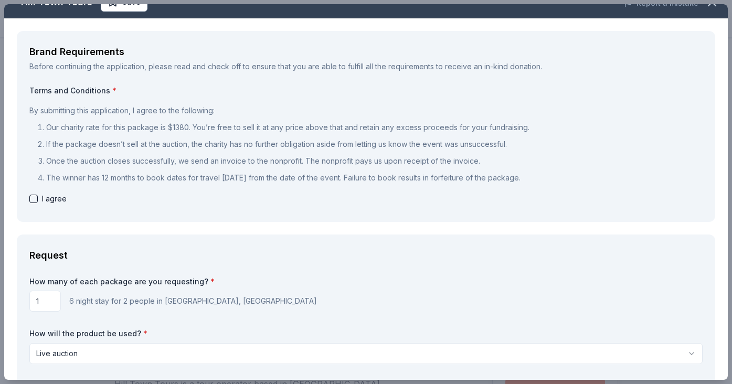
scroll to position [1, 0]
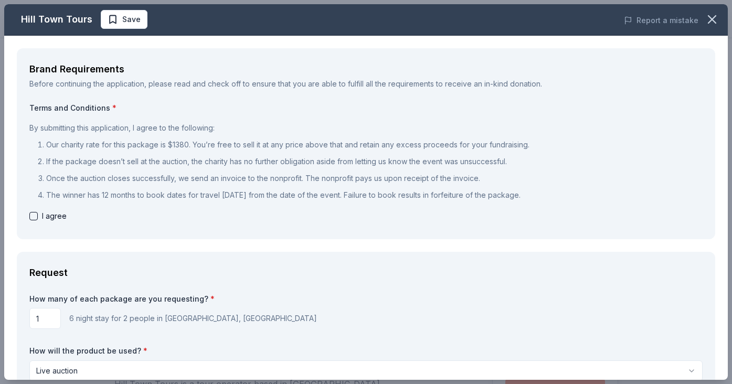
click at [33, 217] on button "button" at bounding box center [33, 216] width 8 height 8
checkbox input "true"
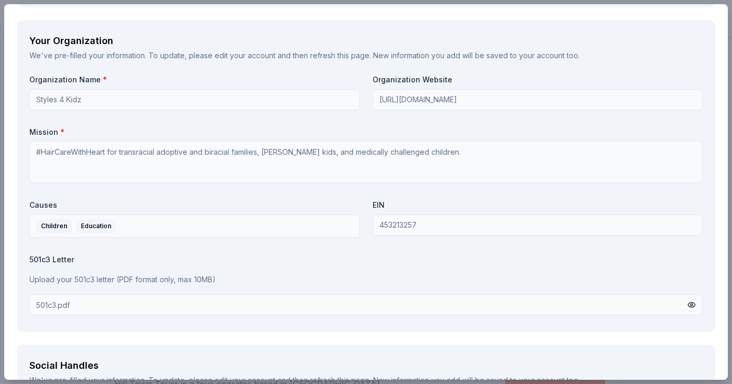
scroll to position [1371, 0]
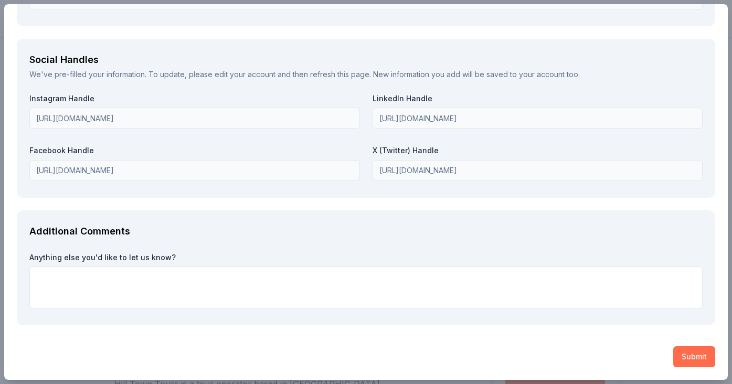
click at [689, 360] on button "Submit" at bounding box center [694, 356] width 42 height 21
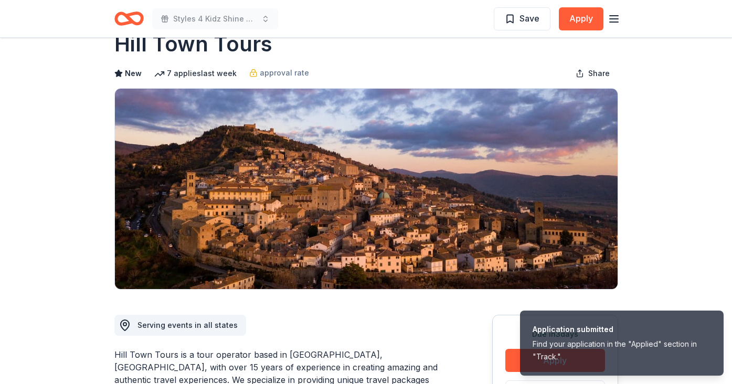
scroll to position [0, 0]
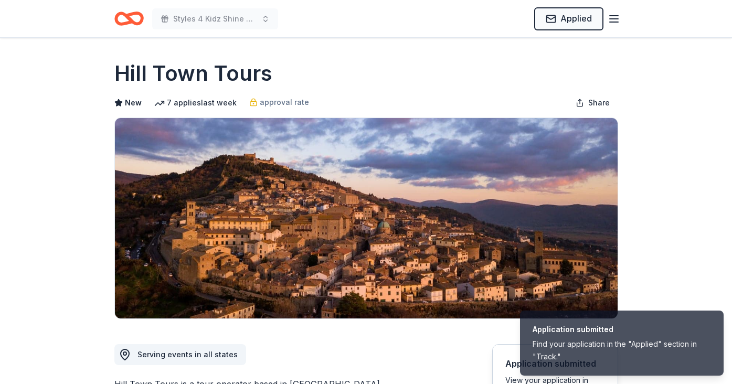
click at [617, 17] on icon "button" at bounding box center [614, 19] width 13 height 13
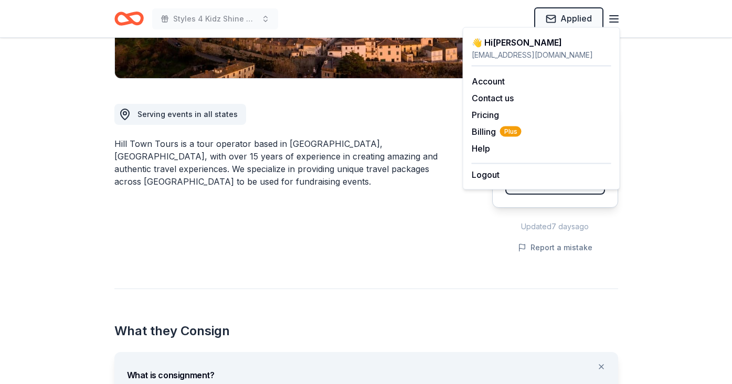
scroll to position [229, 0]
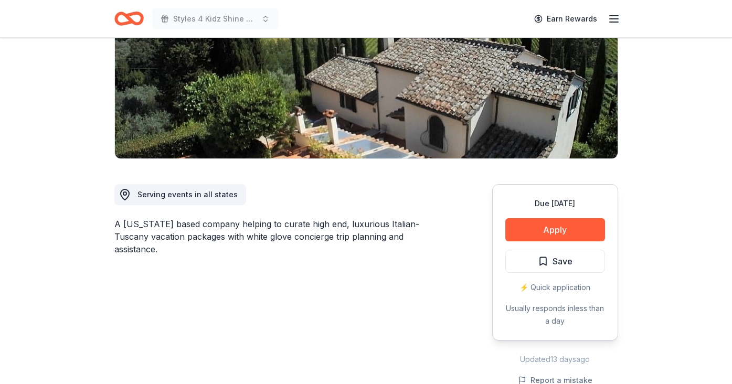
scroll to position [167, 0]
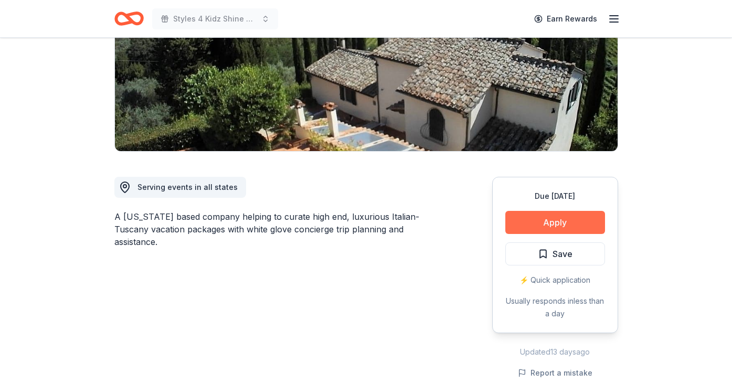
click at [537, 224] on button "Apply" at bounding box center [555, 222] width 100 height 23
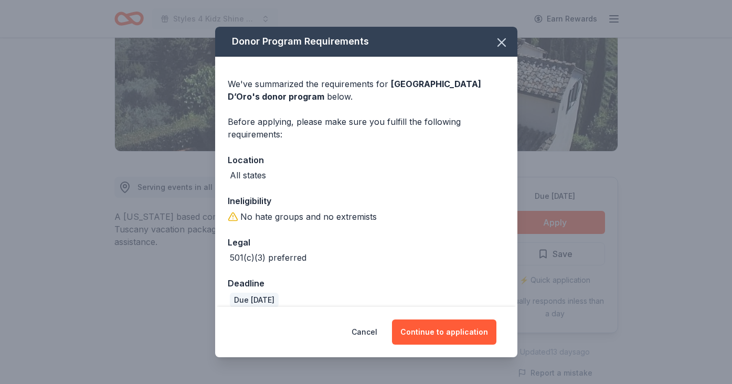
scroll to position [13, 0]
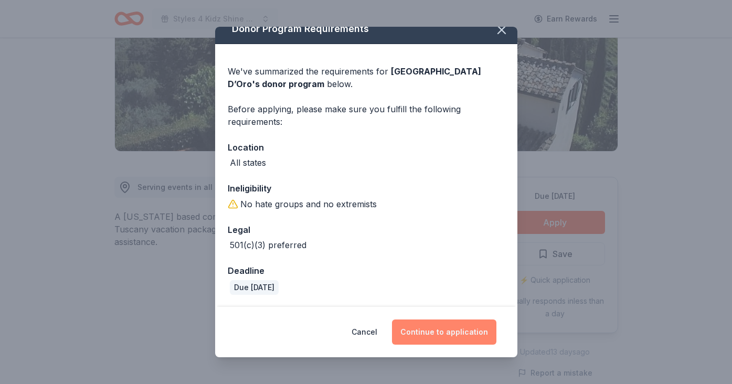
click at [427, 331] on button "Continue to application" at bounding box center [444, 332] width 104 height 25
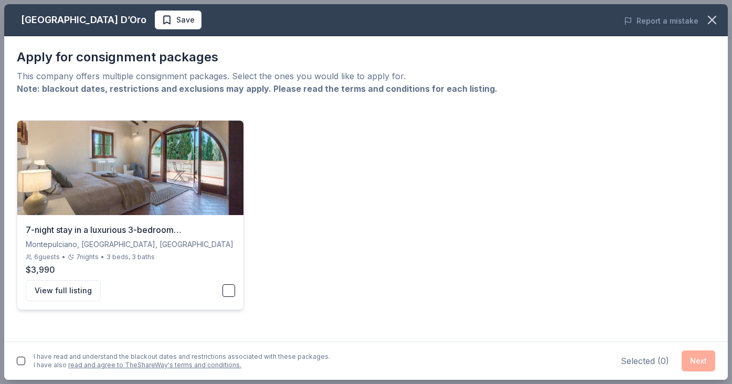
click at [234, 291] on button "button" at bounding box center [228, 290] width 13 height 13
click at [701, 360] on button "Next" at bounding box center [699, 360] width 34 height 21
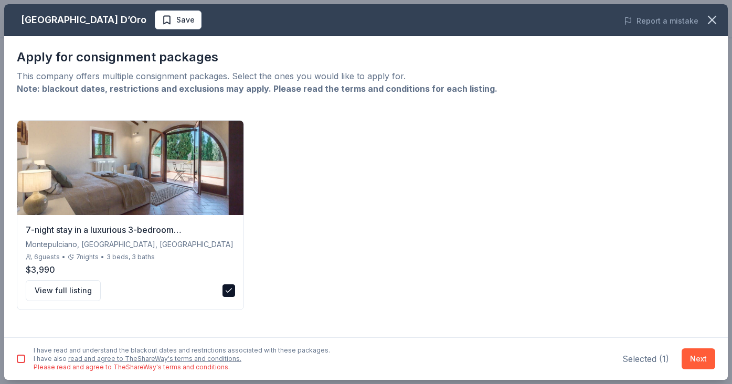
click at [24, 358] on button "button" at bounding box center [21, 359] width 8 height 8
click at [693, 357] on button "Next" at bounding box center [699, 358] width 34 height 21
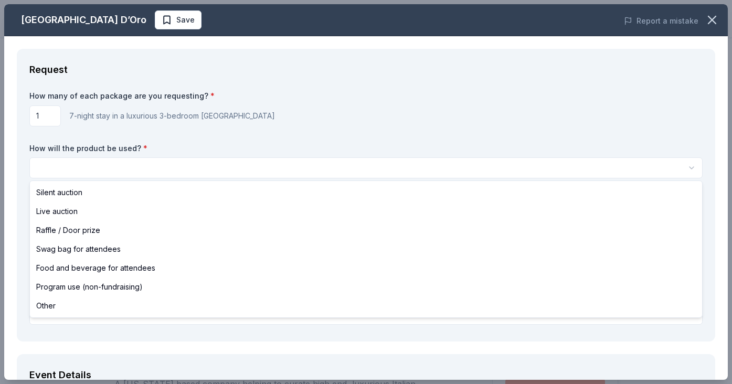
scroll to position [0, 0]
click at [91, 161] on html "Styles 4 Kidz Shine Nationwide Fall Gala Save Apply Due [DATE] Share [GEOGRAPHI…" at bounding box center [366, 192] width 732 height 384
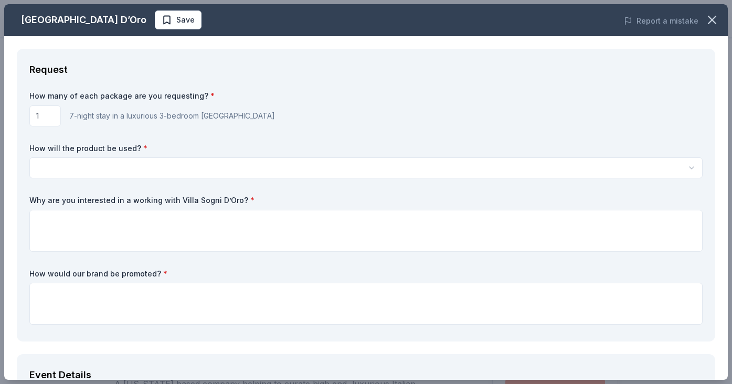
click at [94, 169] on html "Styles 4 Kidz Shine Nationwide Fall Gala Save Apply Due [DATE] Share [GEOGRAPHI…" at bounding box center [366, 192] width 732 height 384
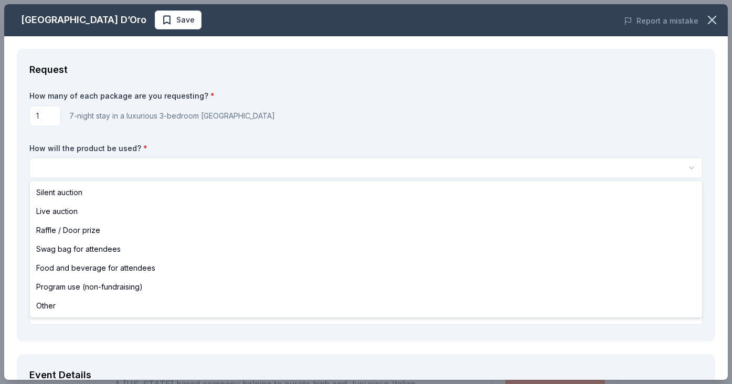
select select "liveAuction"
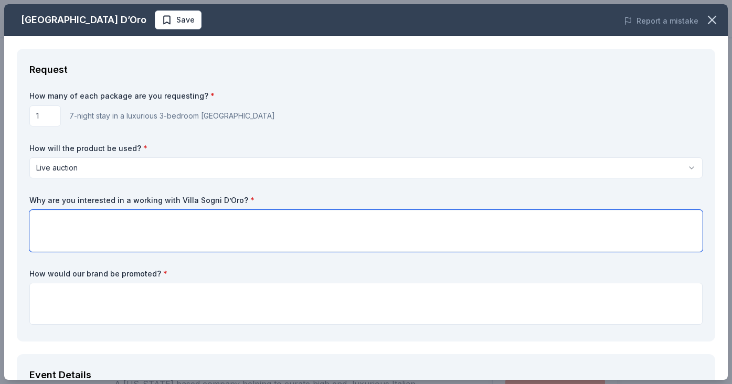
click at [55, 221] on textarea at bounding box center [365, 231] width 673 height 42
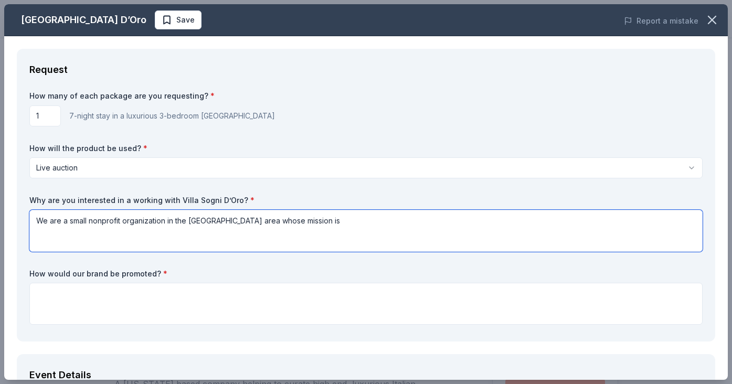
paste textarea "To provide high-quality, compassionate hair care education and services for kid…"
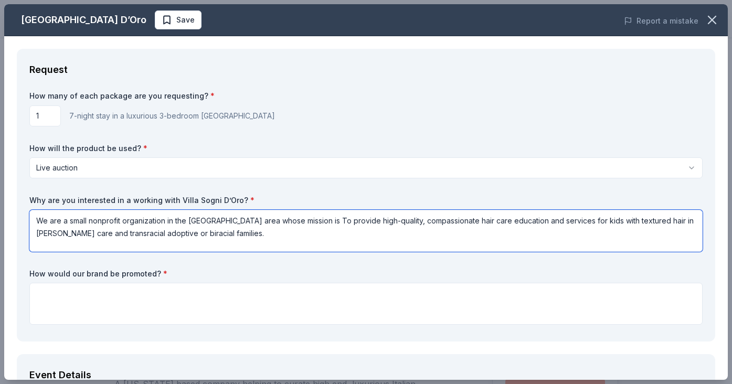
click at [302, 221] on textarea "We are a small nonprofit organization in the [GEOGRAPHIC_DATA] area whose missi…" at bounding box center [365, 231] width 673 height 42
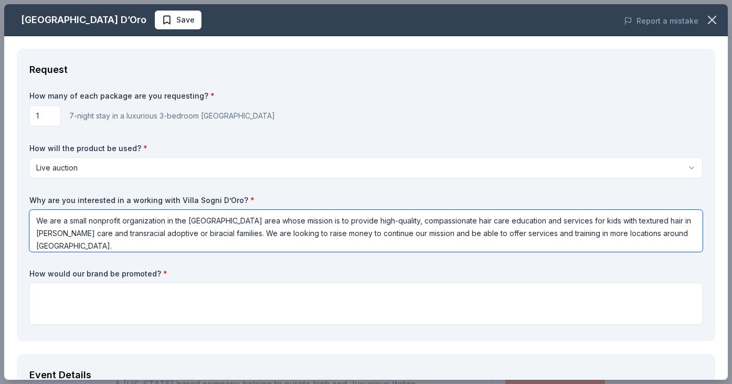
type textarea "We are a small nonprofit organization in the [GEOGRAPHIC_DATA] area whose missi…"
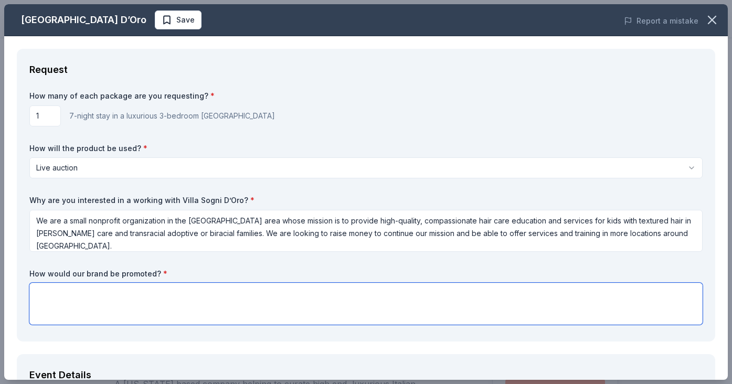
click at [102, 301] on textarea at bounding box center [365, 304] width 673 height 42
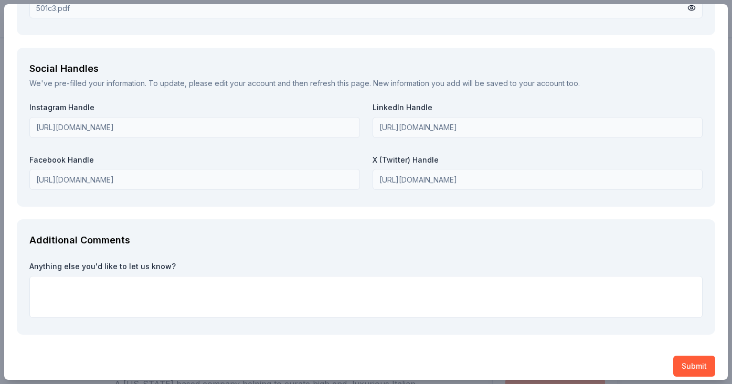
scroll to position [1163, 0]
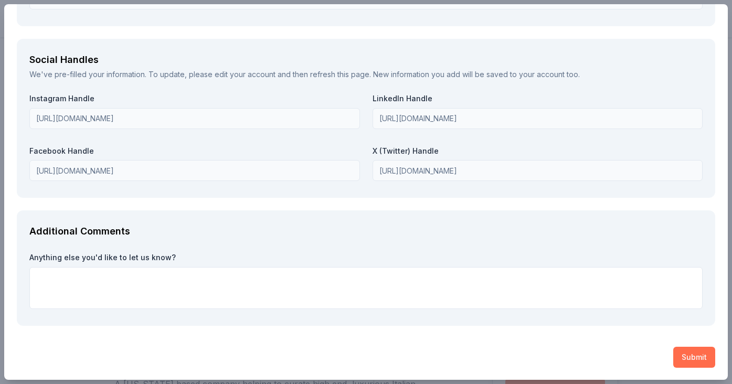
type textarea "All items for auction will be listed in the program brochure and on the event w…"
click at [683, 355] on button "Submit" at bounding box center [694, 357] width 42 height 21
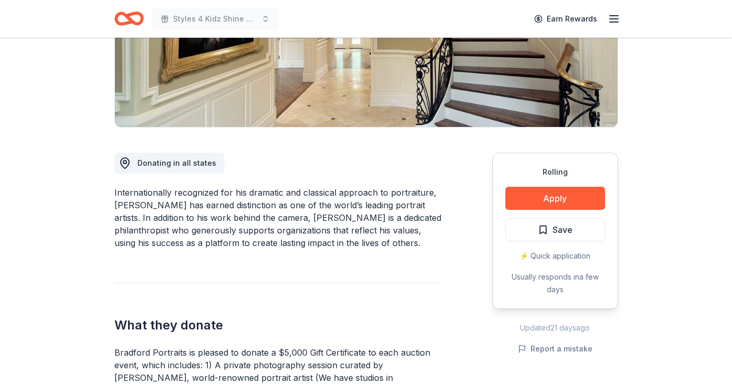
scroll to position [212, 0]
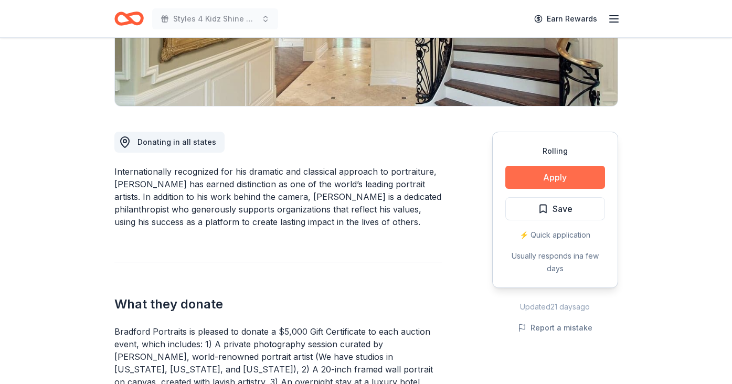
click at [548, 179] on button "Apply" at bounding box center [555, 177] width 100 height 23
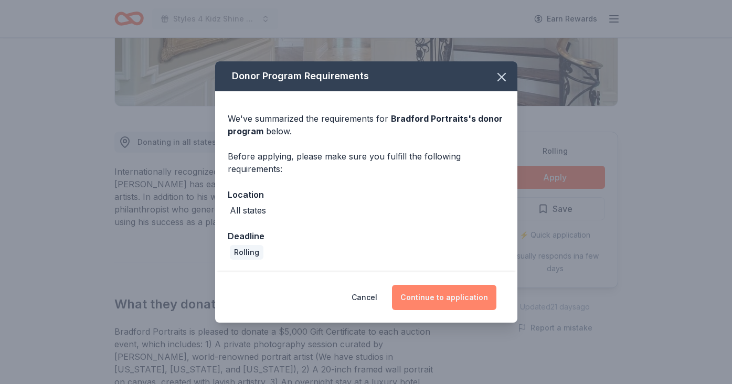
click at [434, 301] on button "Continue to application" at bounding box center [444, 297] width 104 height 25
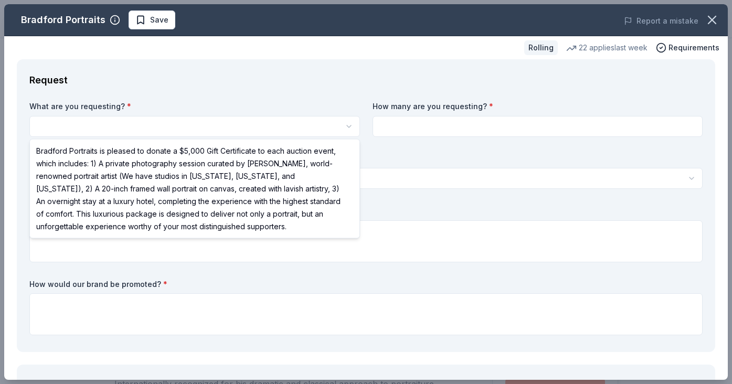
scroll to position [0, 0]
click at [240, 126] on html "Styles 4 Kidz Shine Nationwide Fall Gala Save Apply Rolling Share Bradford Port…" at bounding box center [366, 192] width 732 height 384
select select "Bradford Portraits is pleased to donate a $5,000 Gift Certificate to each aucti…"
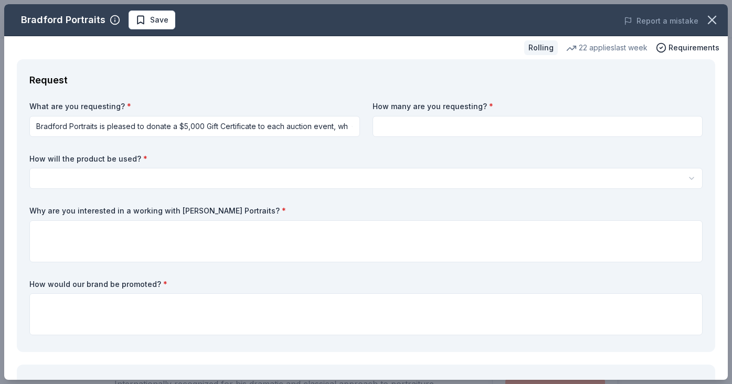
click at [496, 123] on input at bounding box center [538, 126] width 331 height 21
type input "1"
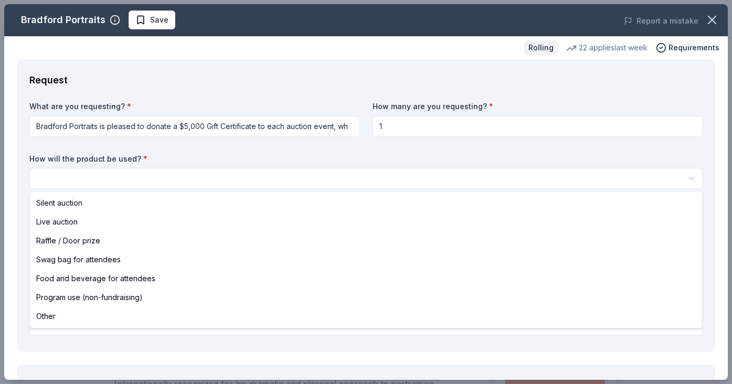
click at [231, 169] on html "Styles 4 Kidz Shine Nationwide Fall Gala Save Apply Rolling Share Bradford Port…" at bounding box center [366, 192] width 732 height 384
select select "liveAuction"
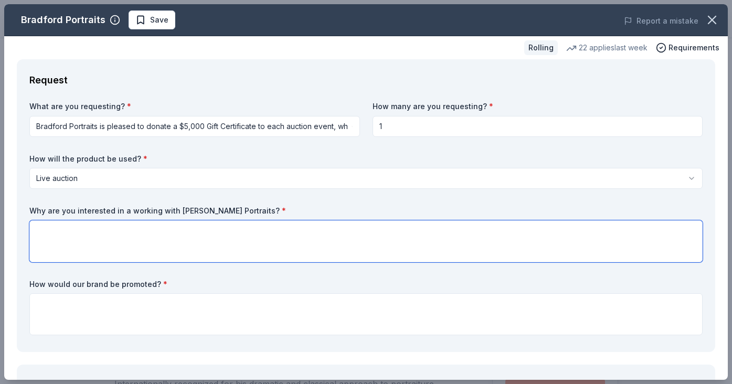
click at [95, 238] on textarea at bounding box center [365, 241] width 673 height 42
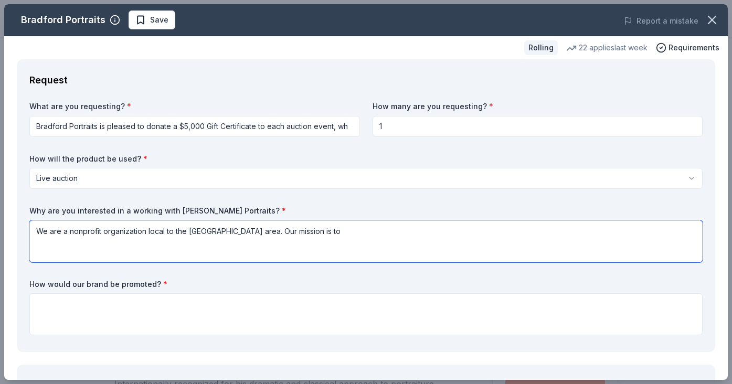
paste textarea "To provide high-quality, compassionate hair care education and services for kid…"
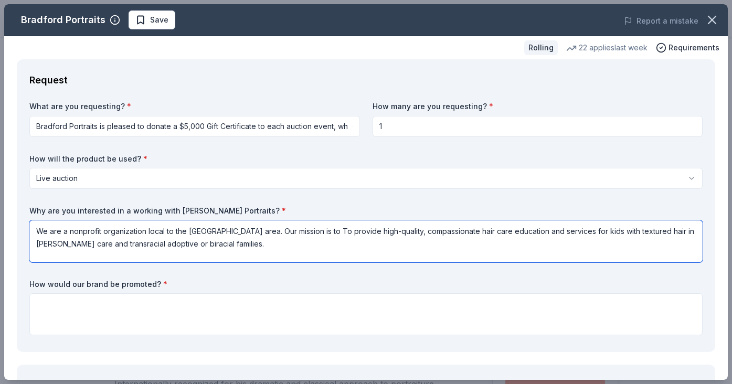
click at [310, 230] on textarea "We are a nonprofit organization local to the Chicago area. Our mission is to To…" at bounding box center [365, 241] width 673 height 42
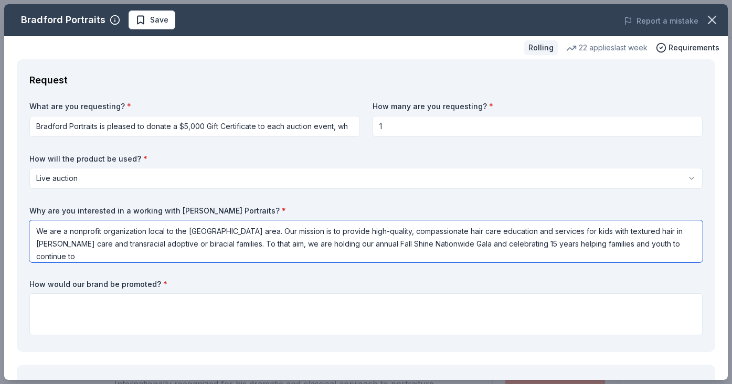
paste textarea "build a diverse community of people creating and celebrating hairstyles that bo…"
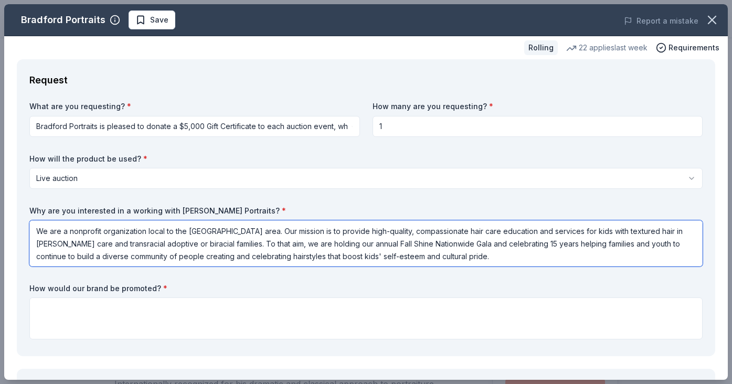
type textarea "We are a nonprofit organization local to the Chicago area. Our mission is to pr…"
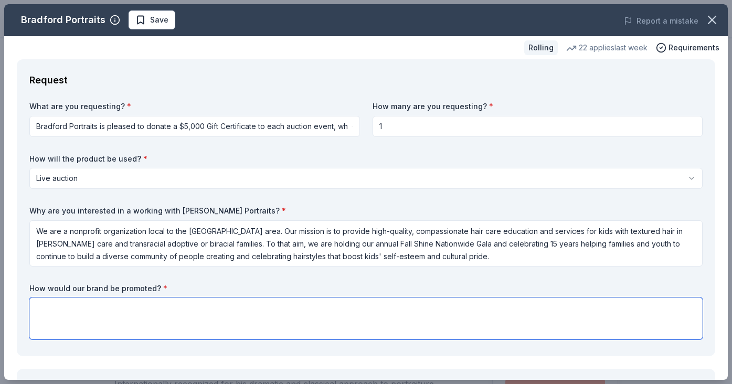
click at [251, 311] on textarea at bounding box center [365, 318] width 673 height 42
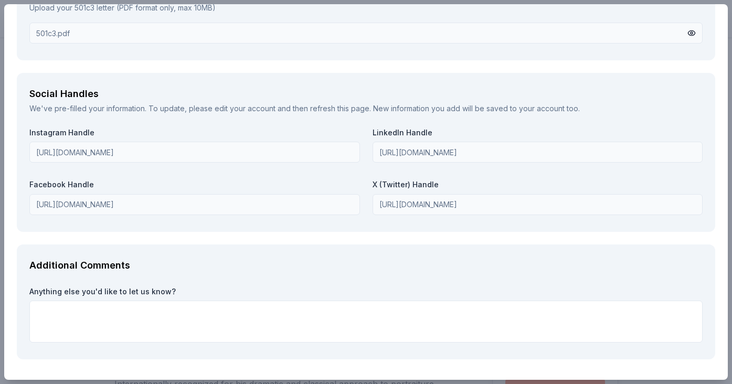
scroll to position [1299, 0]
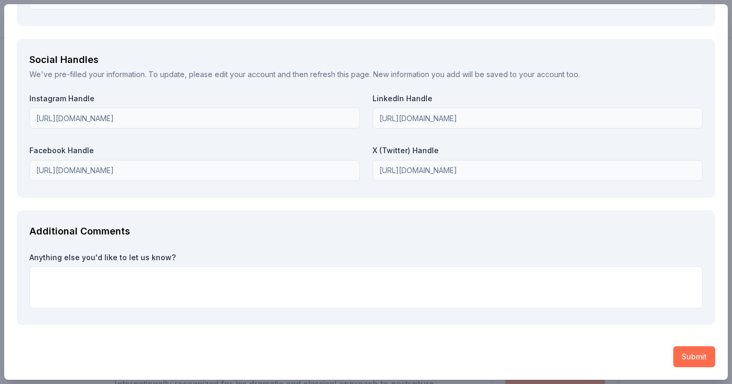
type textarea "All auction items will be announce during the event, listed in the event brochu…"
click at [692, 358] on button "Submit" at bounding box center [694, 356] width 42 height 21
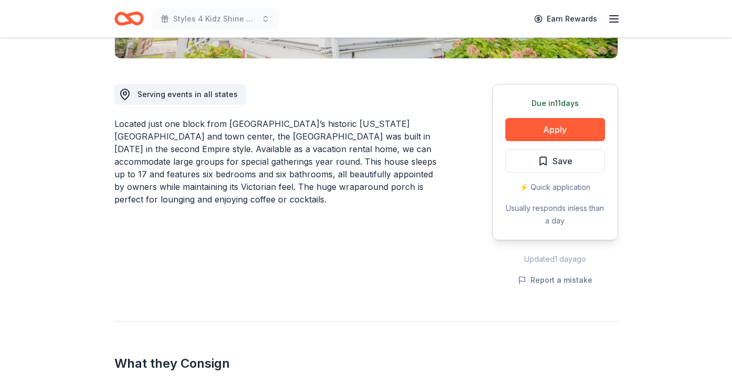
scroll to position [317, 0]
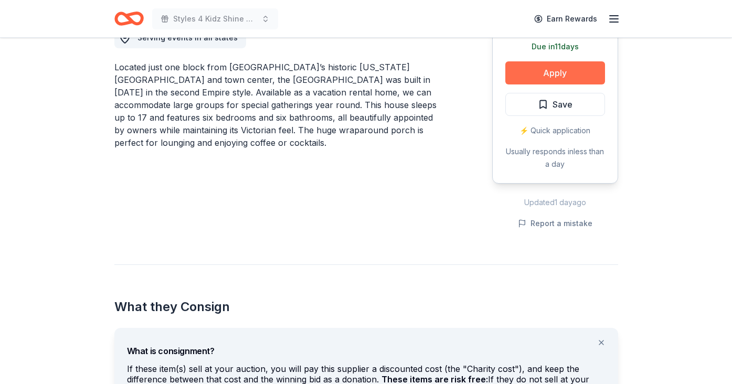
click at [554, 76] on button "Apply" at bounding box center [555, 72] width 100 height 23
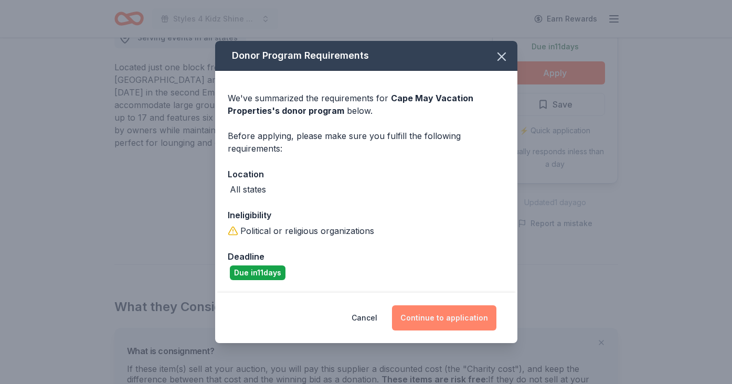
click at [443, 317] on button "Continue to application" at bounding box center [444, 317] width 104 height 25
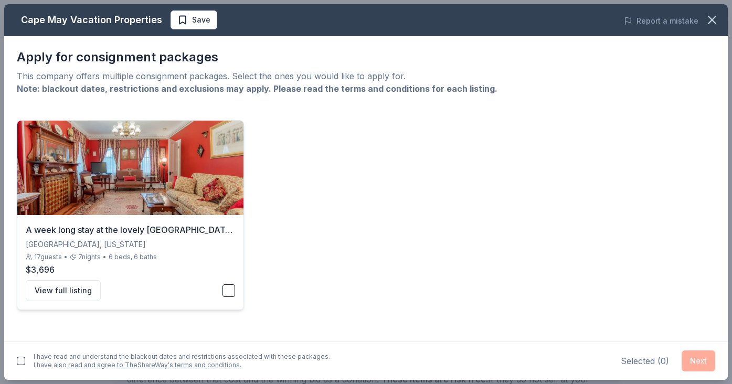
click at [228, 292] on button "button" at bounding box center [228, 290] width 13 height 13
click at [21, 359] on button "button" at bounding box center [21, 361] width 8 height 8
click at [698, 364] on button "Next" at bounding box center [699, 360] width 34 height 21
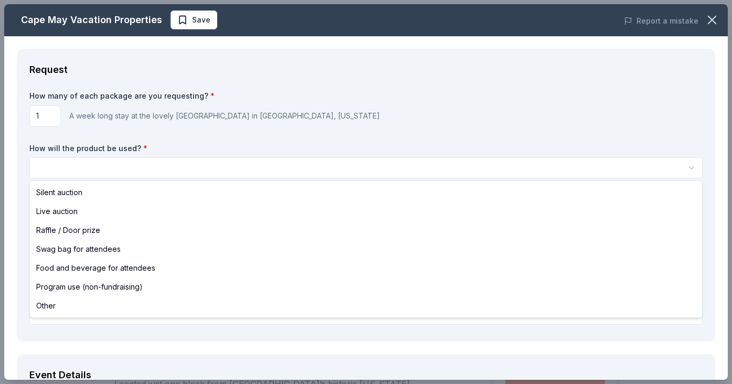
scroll to position [0, 0]
click at [301, 167] on html "Styles 4 Kidz Shine Nationwide Fall Gala Save Apply Due in 11 days Share Cape M…" at bounding box center [366, 192] width 732 height 384
select select "liveAuction"
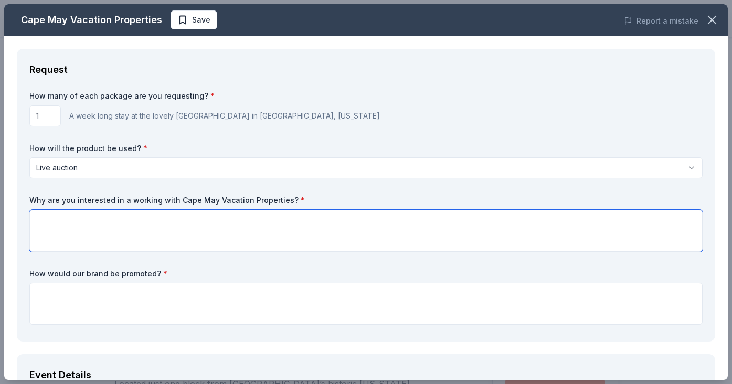
click at [118, 220] on textarea at bounding box center [365, 231] width 673 height 42
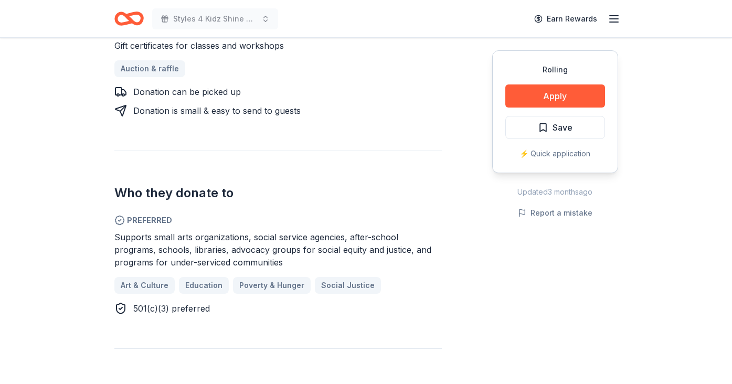
scroll to position [475, 0]
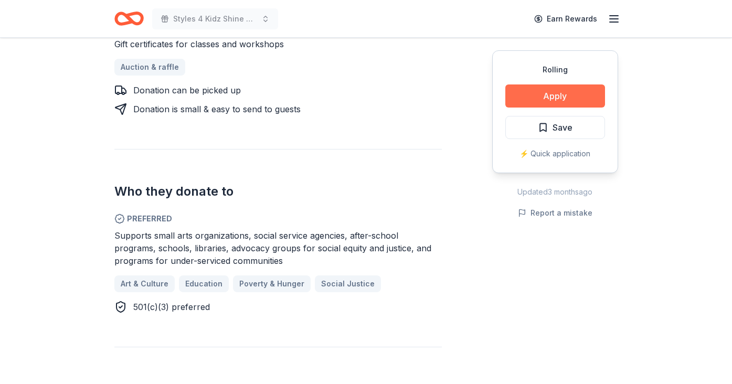
click at [556, 100] on button "Apply" at bounding box center [555, 95] width 100 height 23
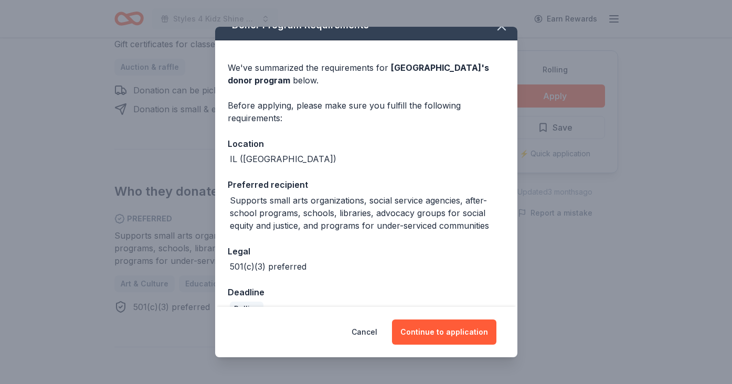
scroll to position [38, 0]
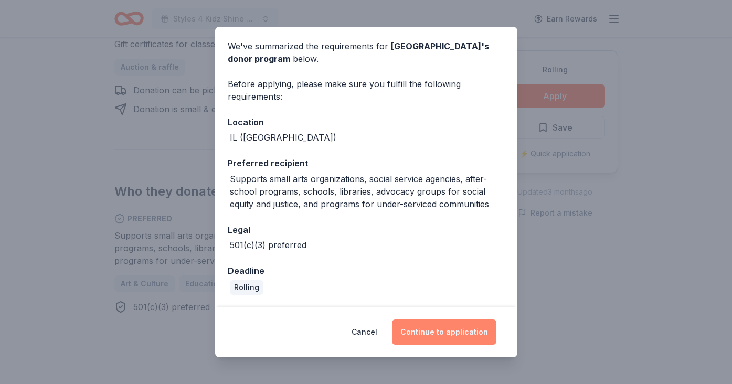
click at [442, 332] on button "Continue to application" at bounding box center [444, 332] width 104 height 25
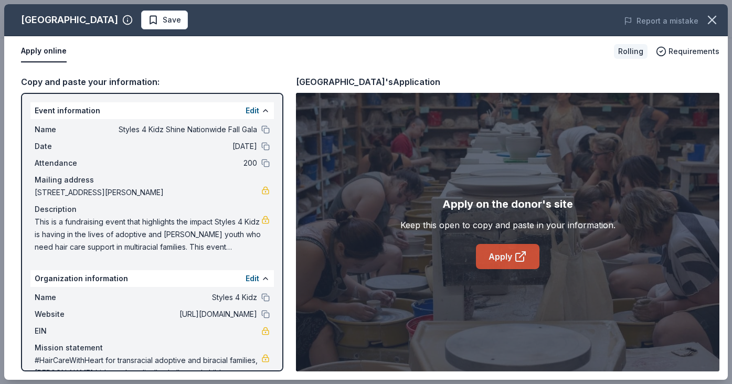
click at [524, 258] on icon at bounding box center [520, 256] width 13 height 13
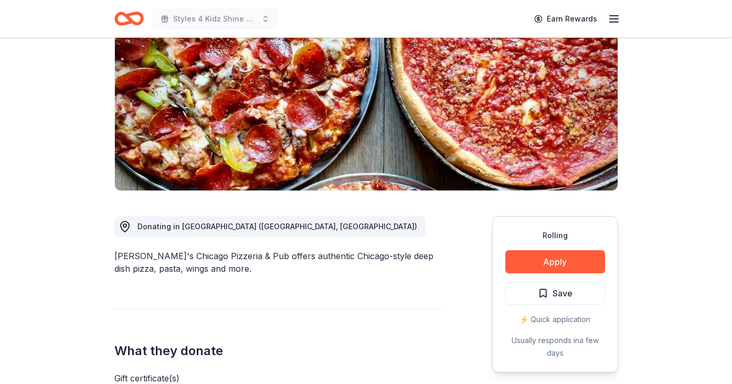
scroll to position [134, 0]
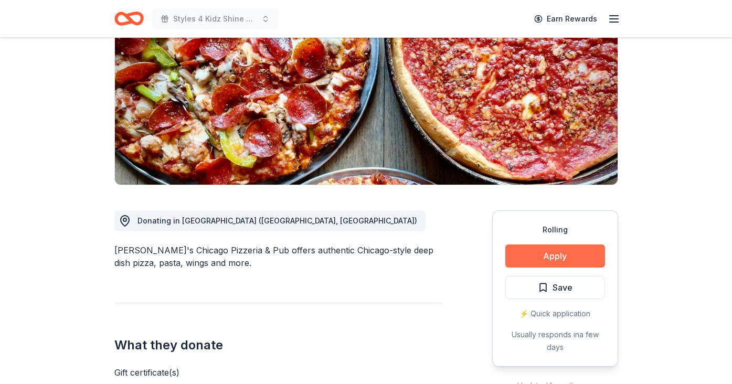
click at [561, 250] on button "Apply" at bounding box center [555, 255] width 100 height 23
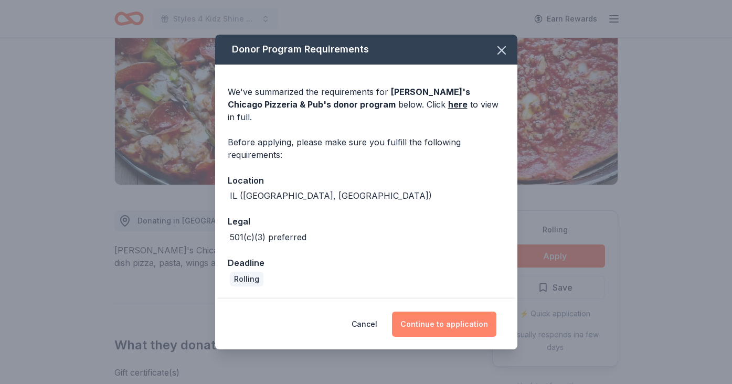
click at [442, 325] on button "Continue to application" at bounding box center [444, 324] width 104 height 25
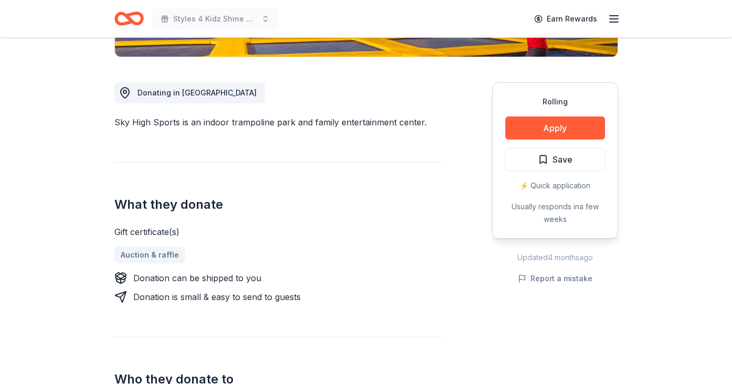
scroll to position [263, 0]
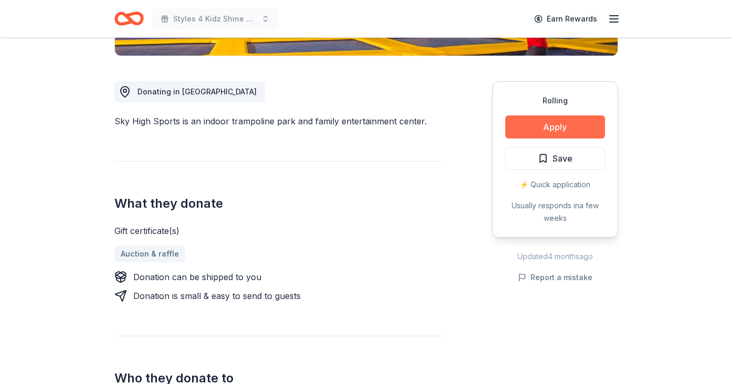
click at [549, 126] on button "Apply" at bounding box center [555, 126] width 100 height 23
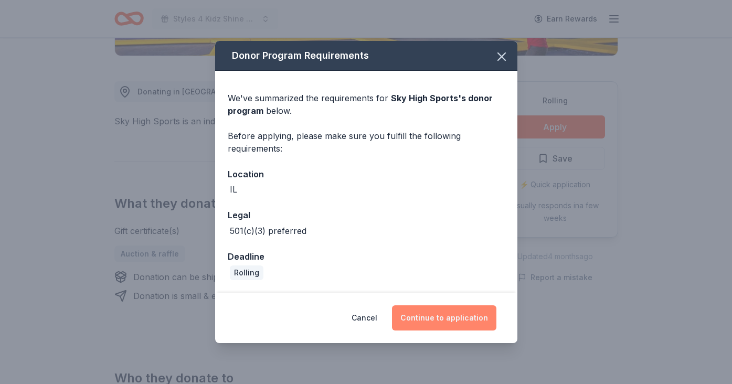
click at [448, 318] on button "Continue to application" at bounding box center [444, 317] width 104 height 25
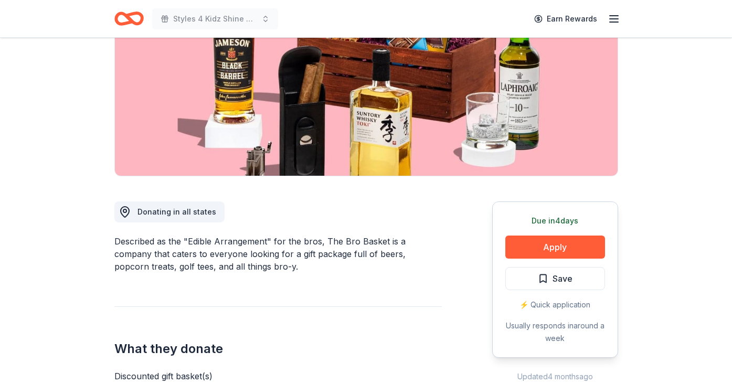
scroll to position [150, 0]
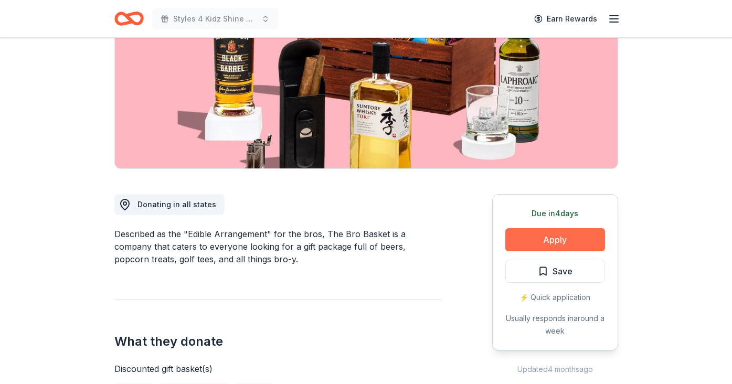
click at [556, 241] on button "Apply" at bounding box center [555, 239] width 100 height 23
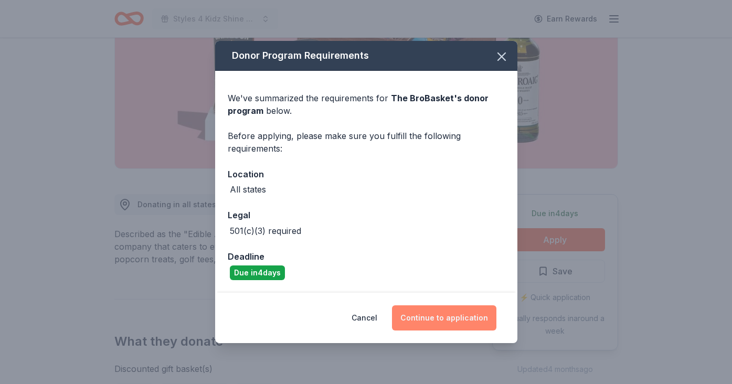
click at [462, 323] on button "Continue to application" at bounding box center [444, 317] width 104 height 25
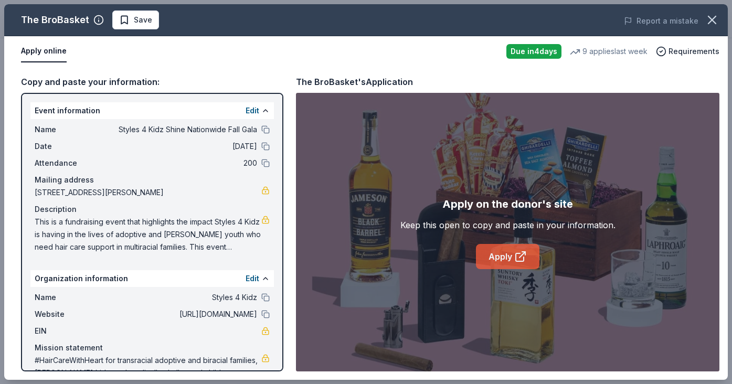
click at [510, 260] on link "Apply" at bounding box center [507, 256] width 63 height 25
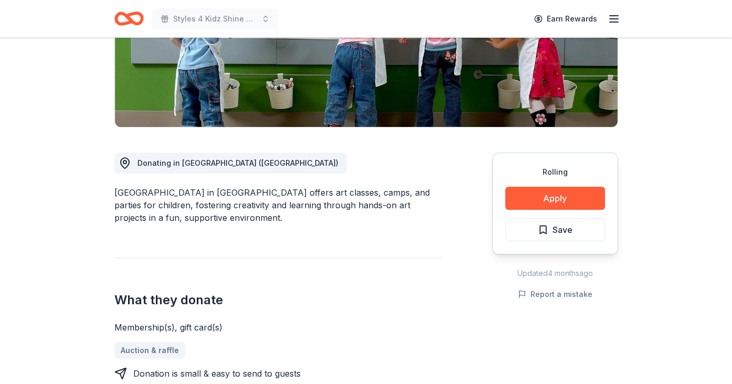
scroll to position [201, 0]
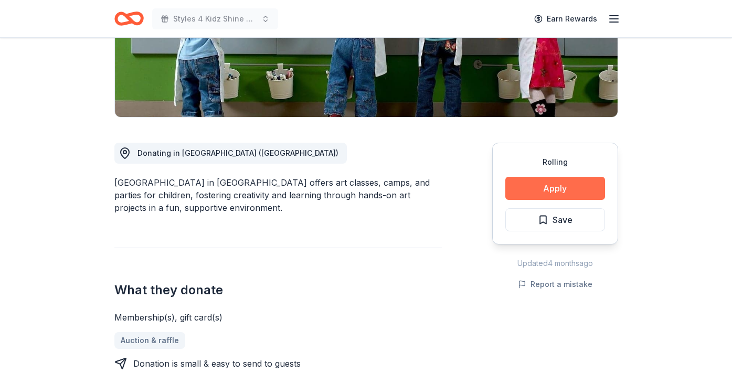
click at [532, 190] on button "Apply" at bounding box center [555, 188] width 100 height 23
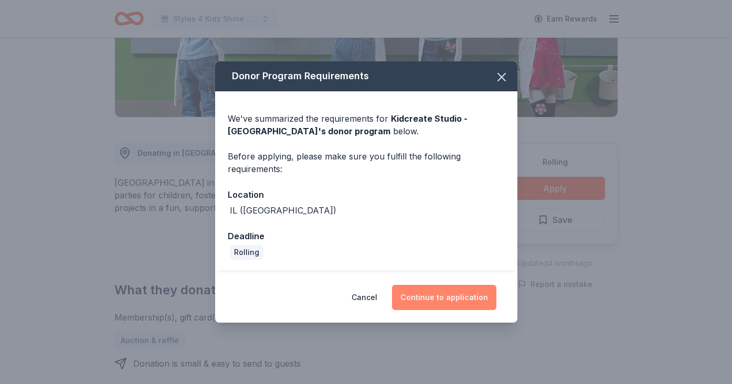
click at [442, 302] on button "Continue to application" at bounding box center [444, 297] width 104 height 25
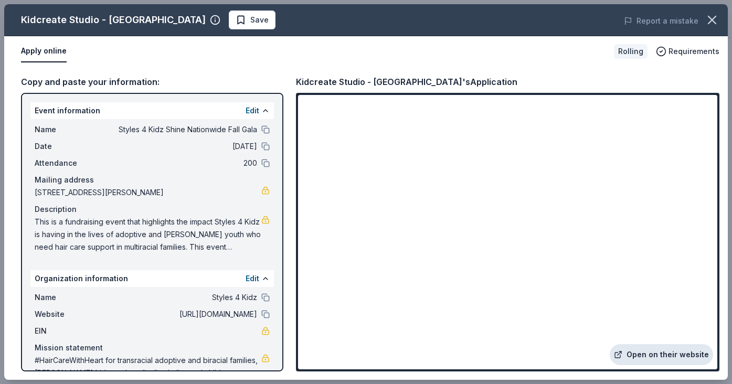
click at [644, 361] on link "Open on their website" at bounding box center [661, 354] width 103 height 21
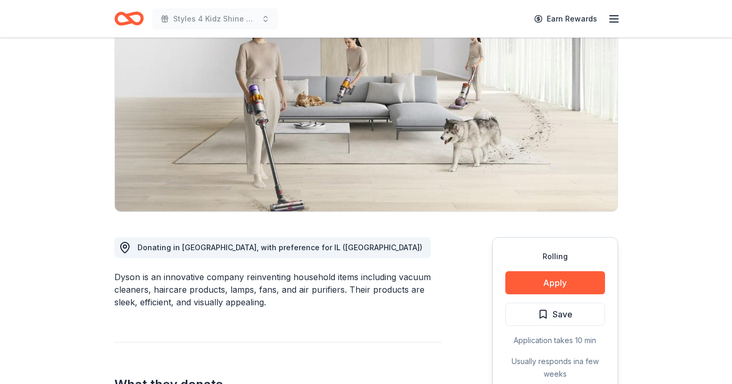
scroll to position [110, 0]
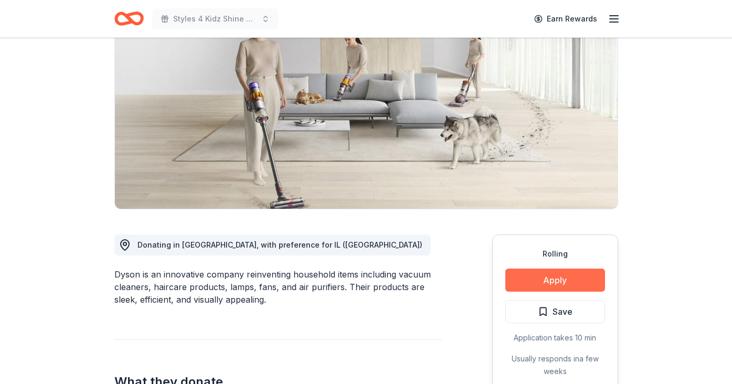
click at [559, 283] on button "Apply" at bounding box center [555, 280] width 100 height 23
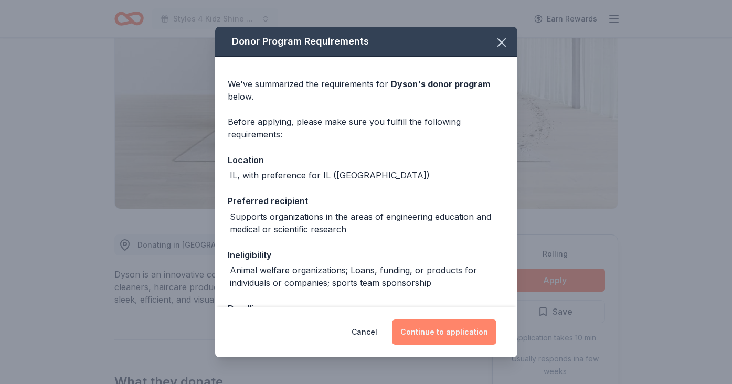
click at [444, 333] on button "Continue to application" at bounding box center [444, 332] width 104 height 25
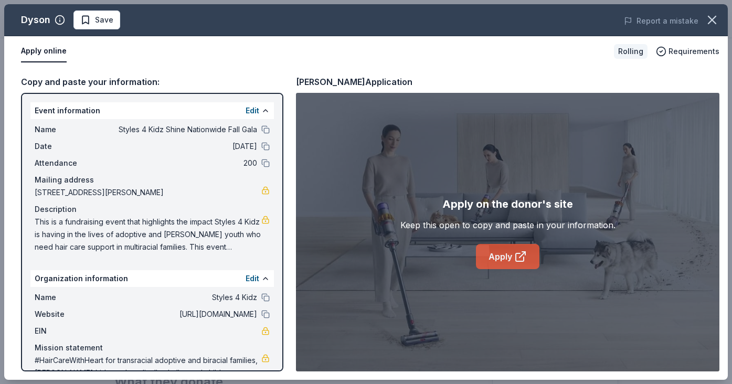
click at [507, 261] on link "Apply" at bounding box center [507, 256] width 63 height 25
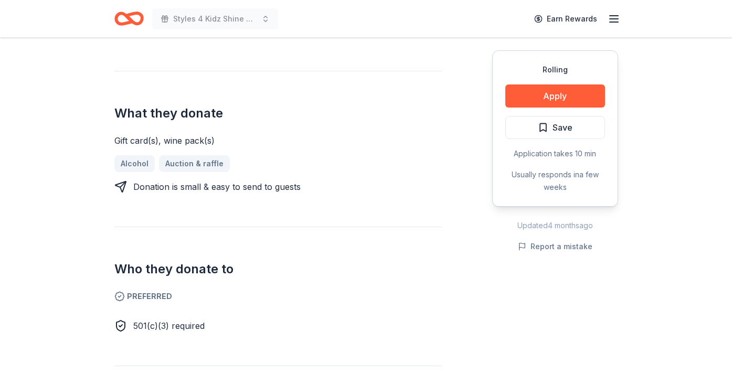
scroll to position [391, 0]
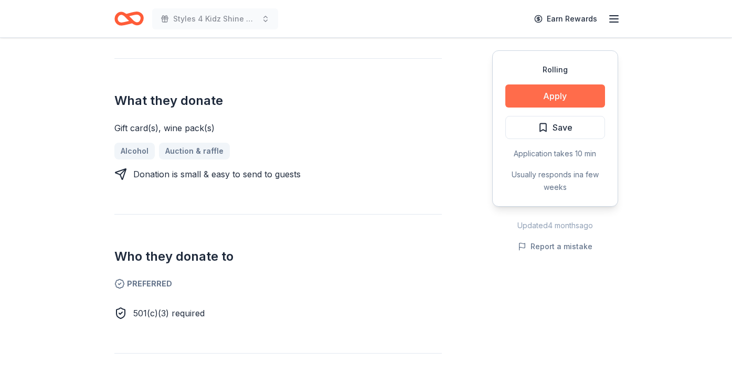
click at [549, 99] on button "Apply" at bounding box center [555, 95] width 100 height 23
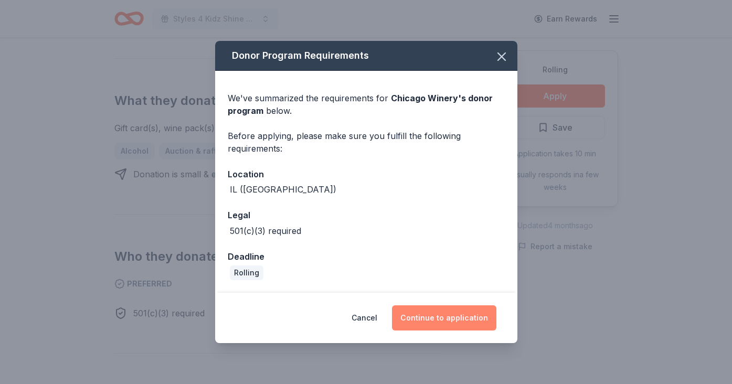
click at [439, 319] on button "Continue to application" at bounding box center [444, 317] width 104 height 25
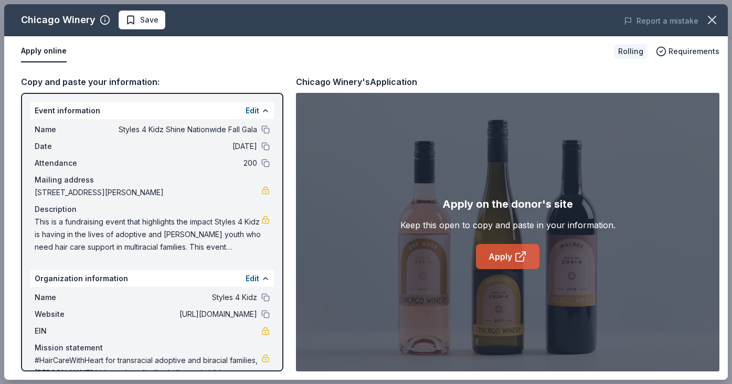
click at [499, 256] on link "Apply" at bounding box center [507, 256] width 63 height 25
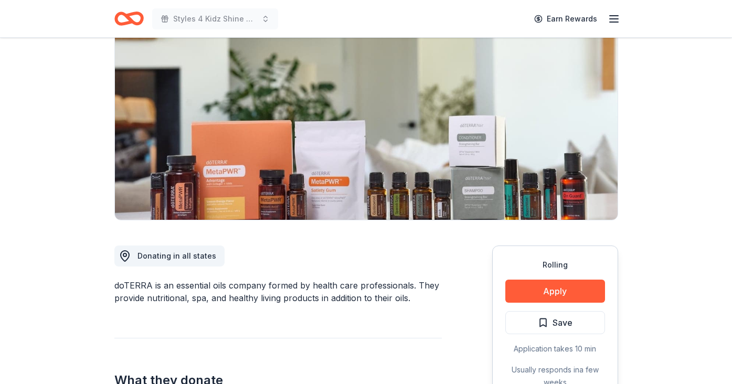
scroll to position [123, 0]
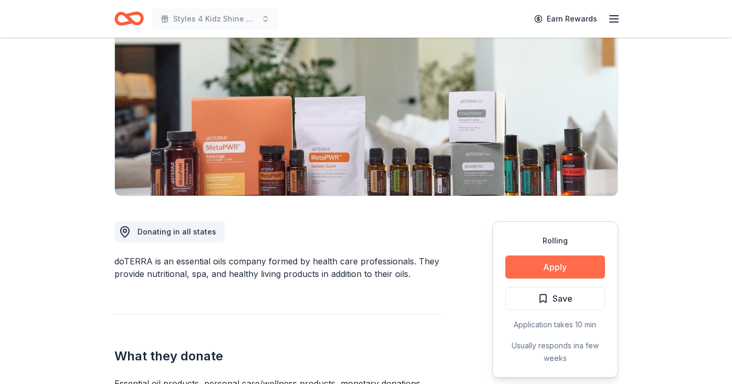
click at [558, 269] on button "Apply" at bounding box center [555, 267] width 100 height 23
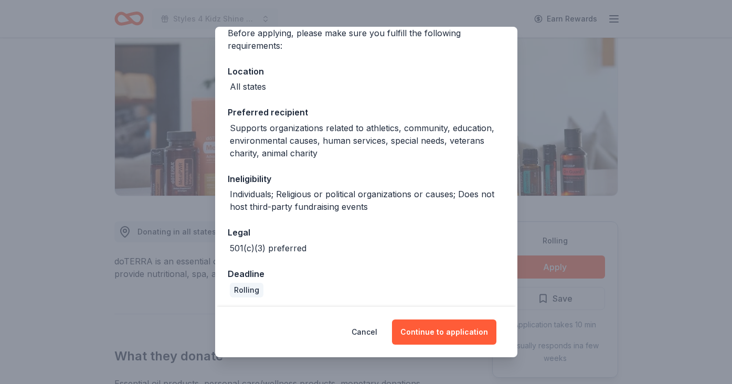
scroll to position [92, 0]
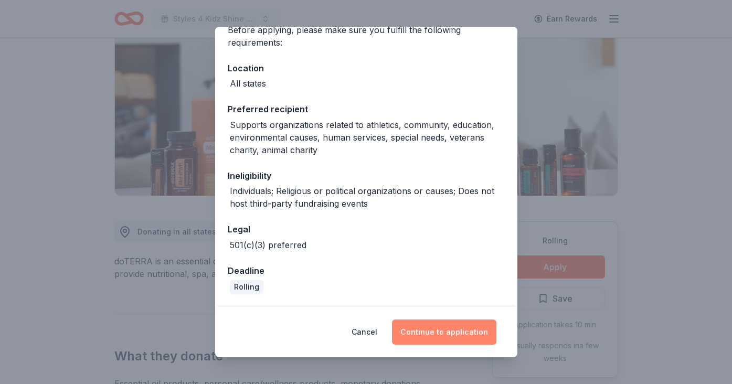
click at [434, 331] on button "Continue to application" at bounding box center [444, 332] width 104 height 25
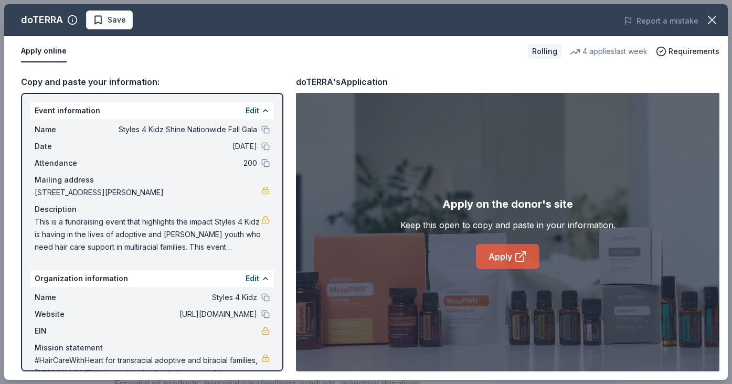
click at [511, 248] on link "Apply" at bounding box center [507, 256] width 63 height 25
